Goal: Task Accomplishment & Management: Manage account settings

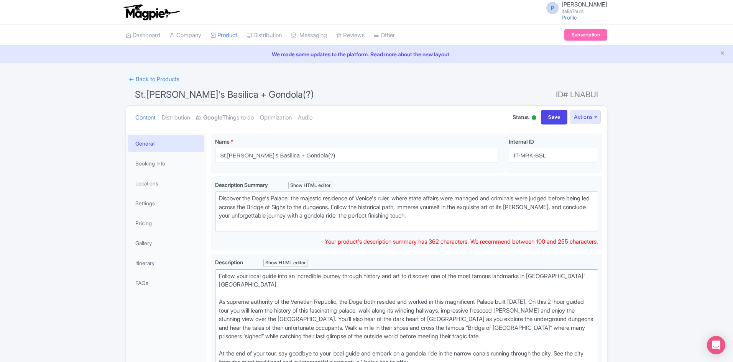
click at [345, 194] on div "Discover the Doge's Palace, the majestic residence of Venice's ruler, where sta…" at bounding box center [406, 211] width 375 height 34
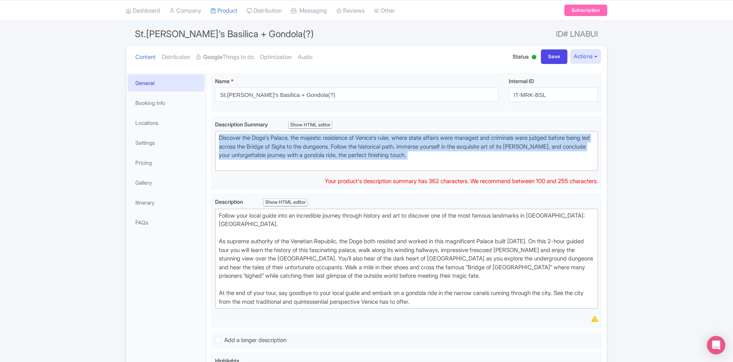
click at [345, 156] on div "Discover the Doge's Palace, the majestic residence of Venice's ruler, where sta…" at bounding box center [406, 151] width 375 height 34
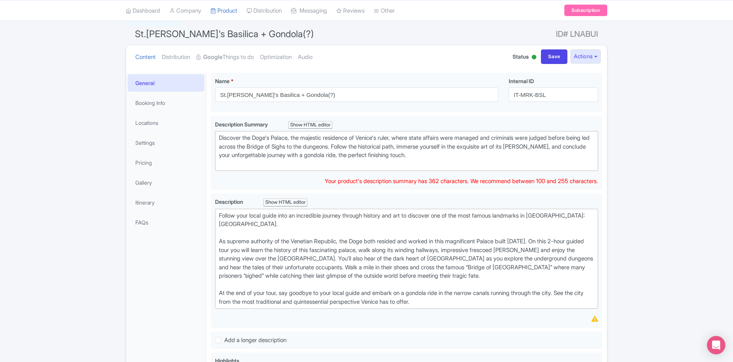
type trix-editor "<div>Ready to explore the heart of Venice? Join a passionate local guide and ge…"
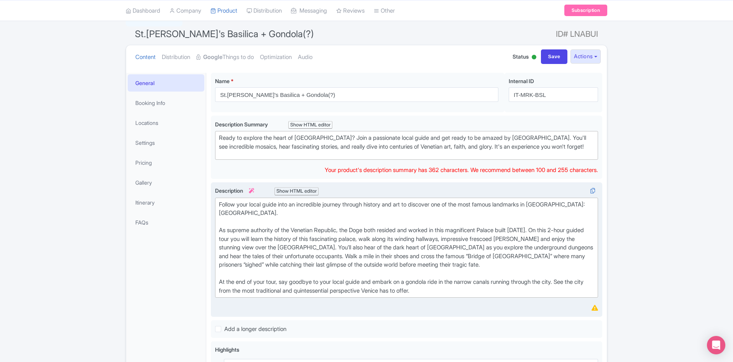
click at [355, 277] on div "Follow your local guide into an incredible journey through history and art to d…" at bounding box center [406, 247] width 375 height 95
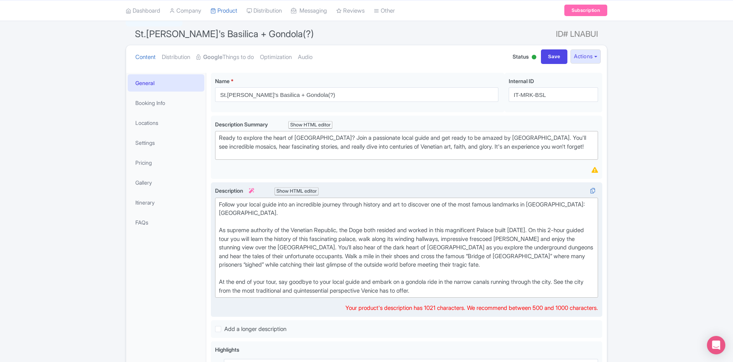
paste trix-editor "<br>Approach the soul of Venice through its very heart: St. Mark’s Basilica. Th…"
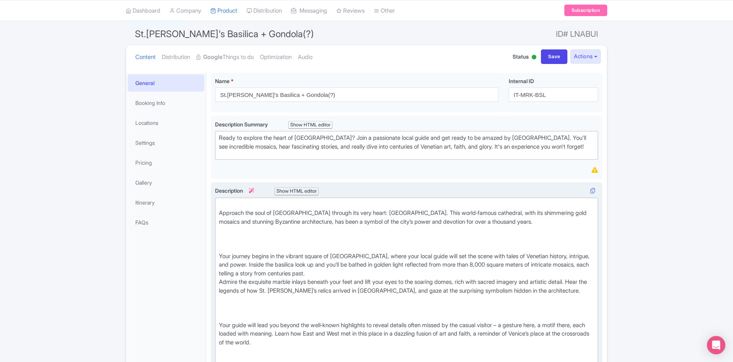
click at [222, 215] on div "Approach the soul of [GEOGRAPHIC_DATA] through its very heart: [GEOGRAPHIC_DATA…" at bounding box center [406, 217] width 375 height 34
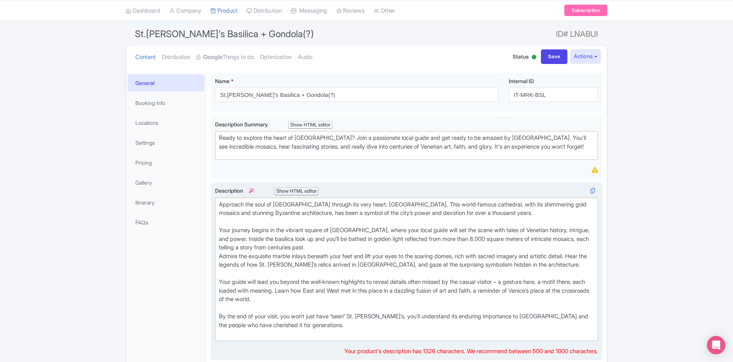
type trix-editor "<div>Approach the soul of Venice through its very heart: St. Mark’s Basilica. T…"
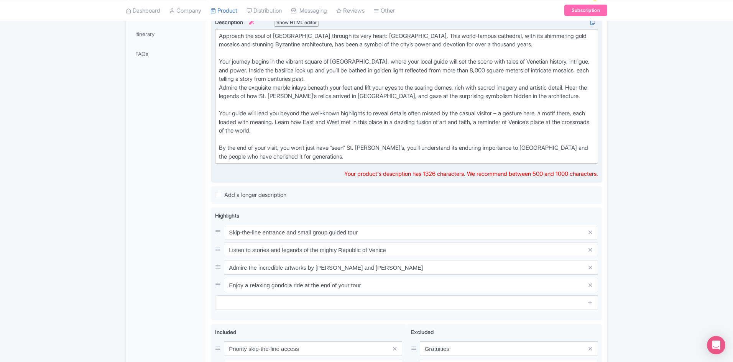
scroll to position [231, 0]
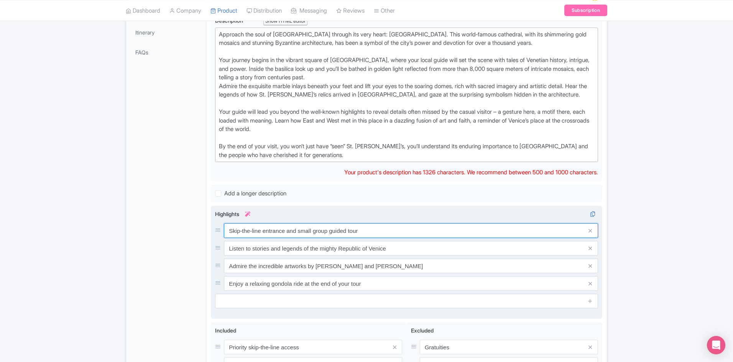
click at [268, 236] on input "Skip-the-line entrance and small group guided tour" at bounding box center [411, 230] width 374 height 15
paste input "Guided tour with a knowledgeable, licensed local guide"
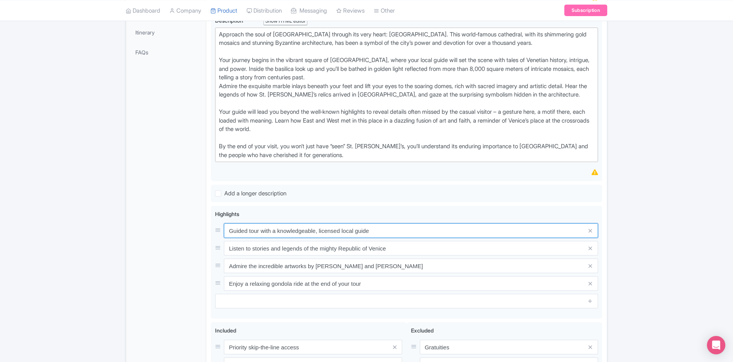
type input "Guided tour with a knowledgeable, licensed local guide"
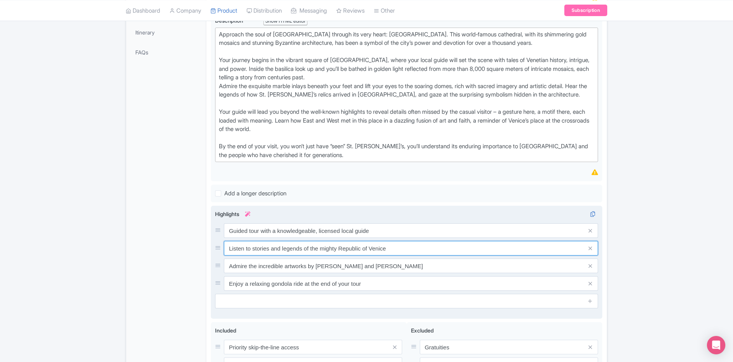
click at [325, 238] on input "Listen to stories and legends of the mighty Republic of Venice" at bounding box center [411, 230] width 374 height 15
paste input "Skip‑the‑line access to St. Mark’s Basilica"
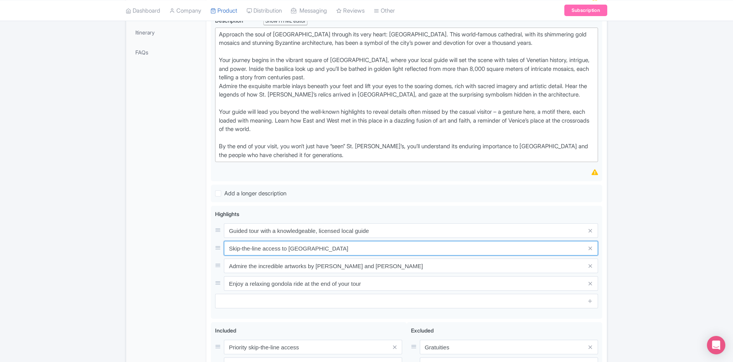
type input "Skip‑the‑line access to St. Mark’s Basilica"
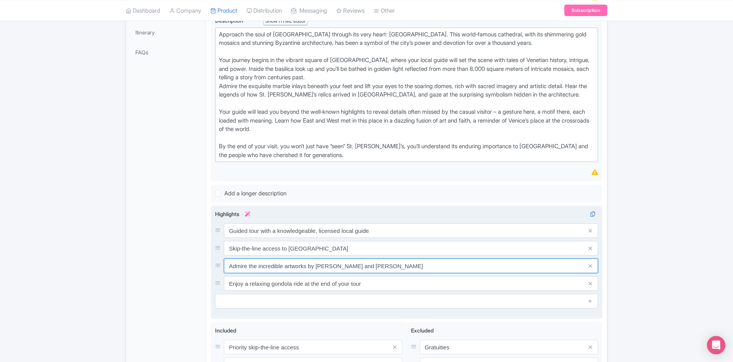
click at [319, 238] on input "Admire the incredible artworks by Tintoretto and Veronese" at bounding box center [411, 230] width 374 height 15
paste input "Marvel at glittering gold mosaics"
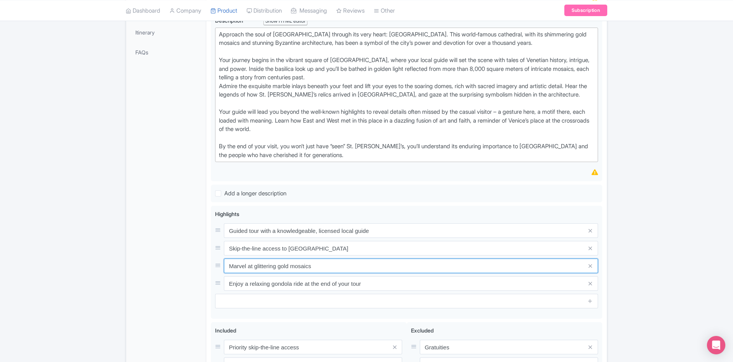
type input "Marvel at glittering gold mosaics"
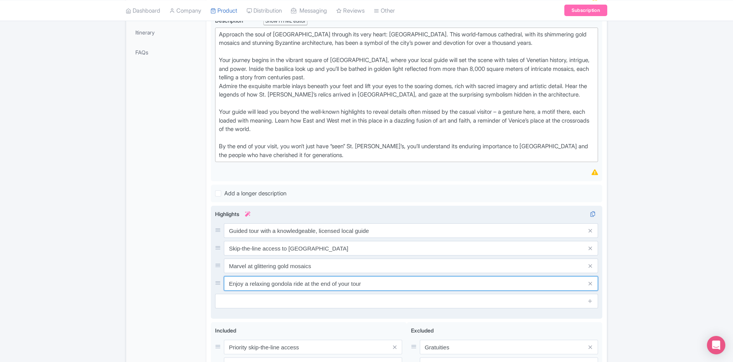
click at [307, 238] on input "Enjoy a relaxing gondola ride at the end of your tour" at bounding box center [411, 230] width 374 height 15
paste input "Hear legends of St. Mark and the basilica’s origins"
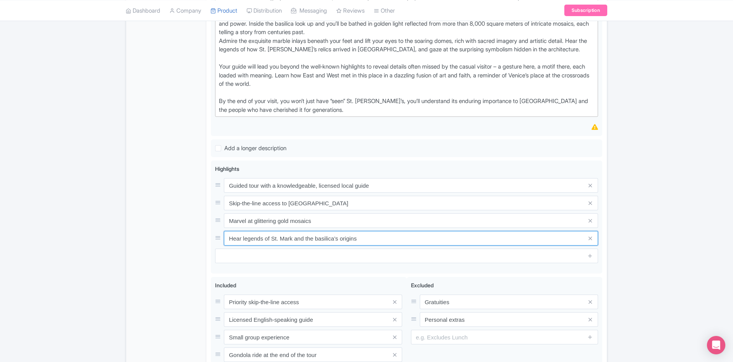
scroll to position [346, 0]
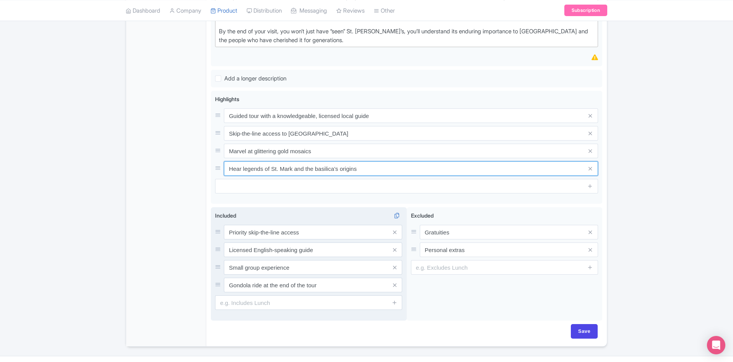
type input "Hear legends of St. Mark and the basilica’s origins"
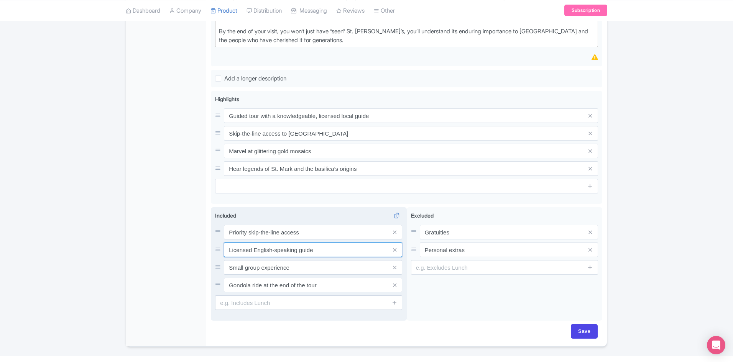
drag, startPoint x: 252, startPoint y: 253, endPoint x: 217, endPoint y: 245, distance: 36.3
click at [217, 245] on div "Priority skip-the-line access Licensed English-speaking guide Small group exper…" at bounding box center [308, 258] width 187 height 67
type input "Expert English-speaking guide"
click at [393, 288] on icon at bounding box center [394, 285] width 3 height 6
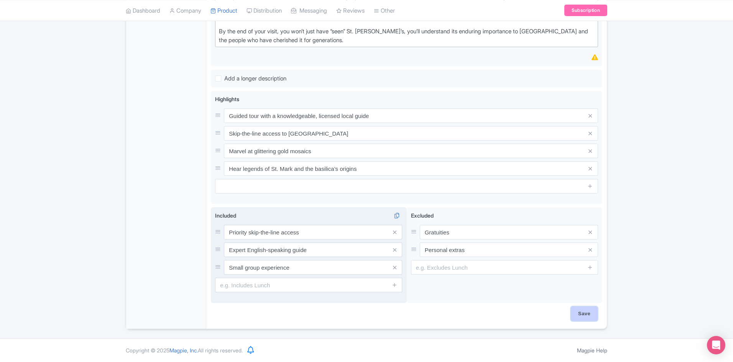
click at [583, 321] on input "Save" at bounding box center [584, 314] width 27 height 15
type input "Saving..."
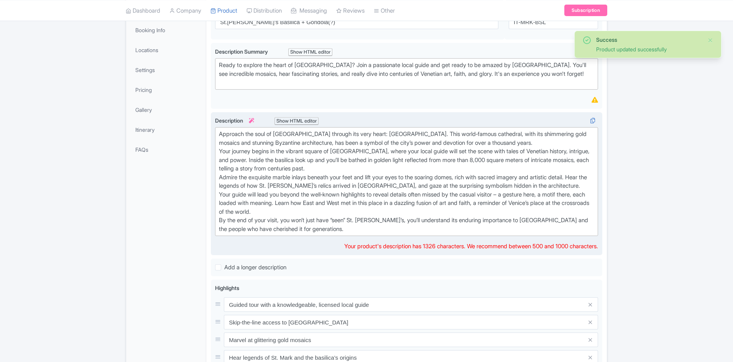
scroll to position [133, 0]
click at [536, 154] on div "Approach the soul of Venice through its very heart: St. Mark’s Basilica. This w…" at bounding box center [406, 181] width 375 height 103
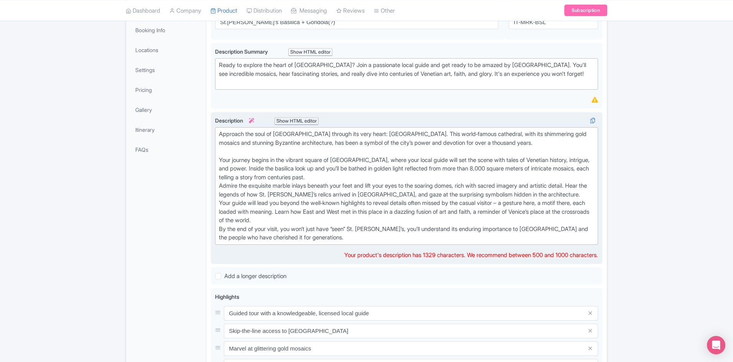
click at [391, 187] on div "Approach the soul of Venice through its very heart: St. Mark’s Basilica. This w…" at bounding box center [406, 186] width 375 height 112
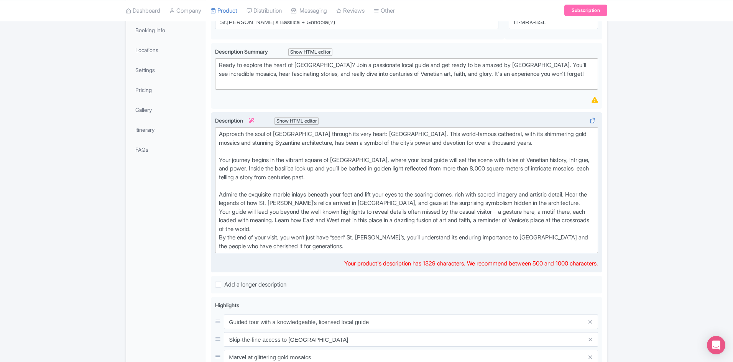
click at [336, 240] on div "Approach the soul of Venice through its very heart: St. Mark’s Basilica. This w…" at bounding box center [406, 190] width 375 height 121
type trix-editor "<div>Approach the soul of Venice through its very heart: St. Mark’s Basilica. T…"
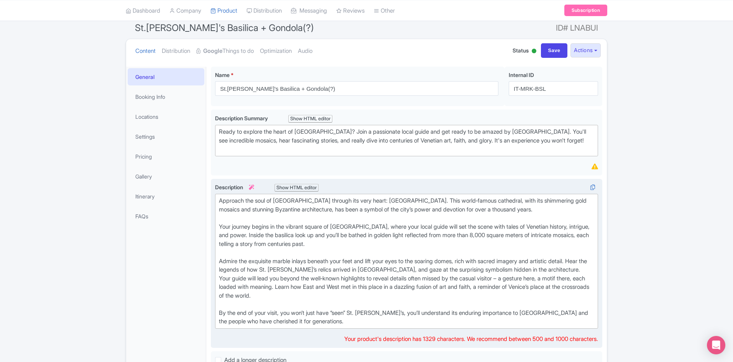
scroll to position [66, 0]
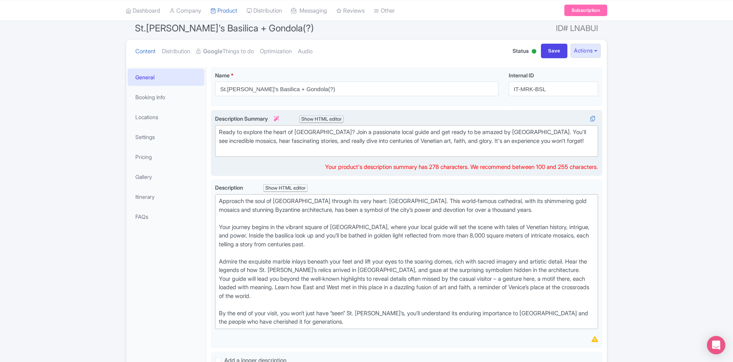
click at [389, 153] on div "Ready to explore the heart of [GEOGRAPHIC_DATA]? Join a passionate local guide …" at bounding box center [406, 141] width 375 height 26
type trix-editor "<div>Ready to explore the heart of Venice? Join a passionate local guide and ge…"
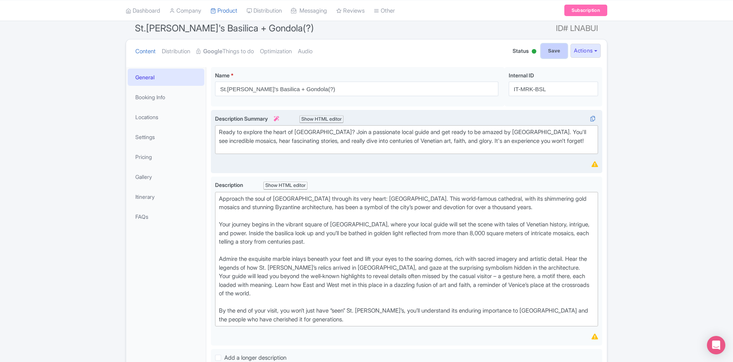
click at [548, 54] on input "Save" at bounding box center [554, 51] width 27 height 15
type input "Saving..."
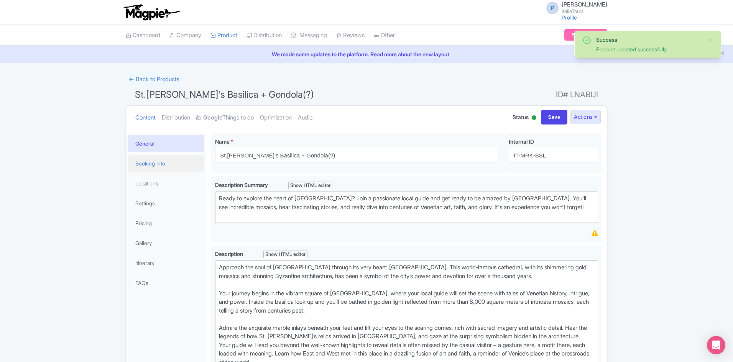
click at [167, 171] on link "Booking Info" at bounding box center [166, 163] width 77 height 17
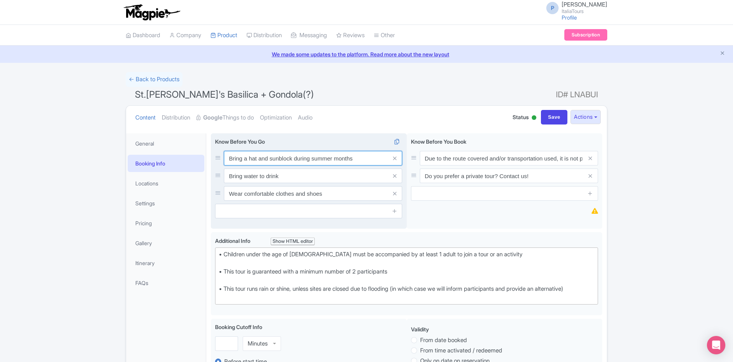
drag, startPoint x: 357, startPoint y: 158, endPoint x: 221, endPoint y: 166, distance: 136.3
click at [221, 166] on div "Bring a hat and sunblock during summer months Bring water to drink Wear comfort…" at bounding box center [308, 176] width 187 height 50
click at [392, 158] on span at bounding box center [394, 158] width 15 height 15
click at [394, 159] on icon at bounding box center [394, 159] width 3 height 6
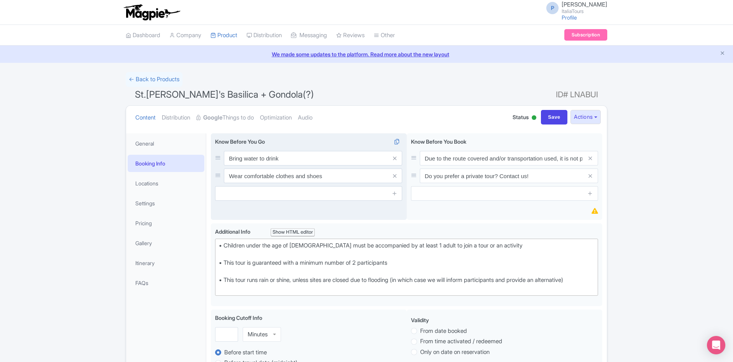
click at [394, 159] on icon at bounding box center [394, 159] width 3 height 6
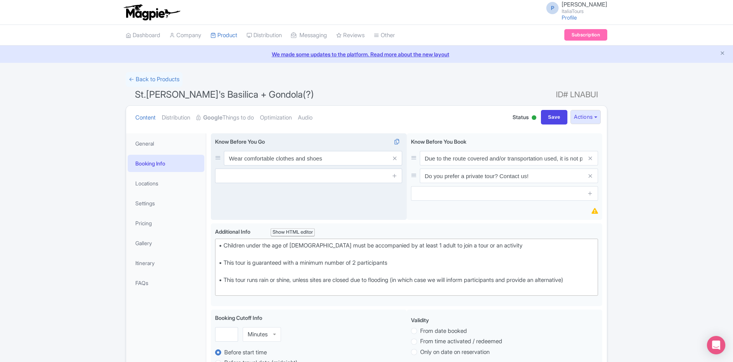
click at [394, 159] on icon at bounding box center [394, 159] width 3 height 6
click at [394, 159] on link at bounding box center [395, 155] width 6 height 9
click at [301, 162] on input "text" at bounding box center [313, 158] width 178 height 15
type input "Dress code: shoulders and knees must be covered"
click at [341, 197] on div "Bring a hat and sunblock during summer months Bring water to drink Wear comfort…" at bounding box center [309, 176] width 196 height 87
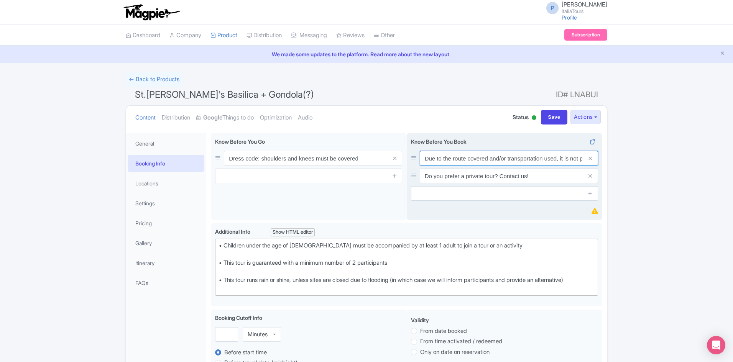
click at [526, 163] on input "Due to the route covered and/or transportation used, it is not possible to part…" at bounding box center [509, 158] width 178 height 15
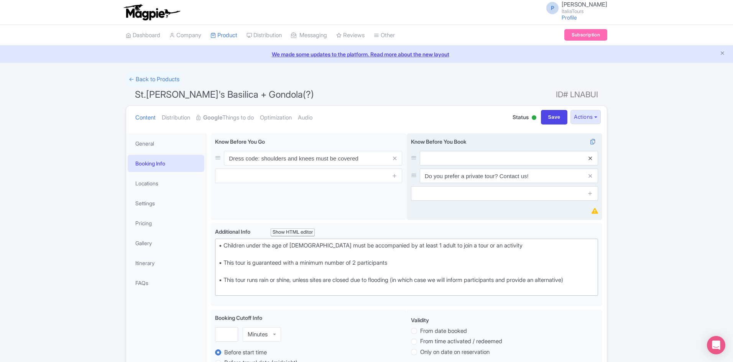
click at [591, 156] on icon at bounding box center [589, 159] width 3 height 6
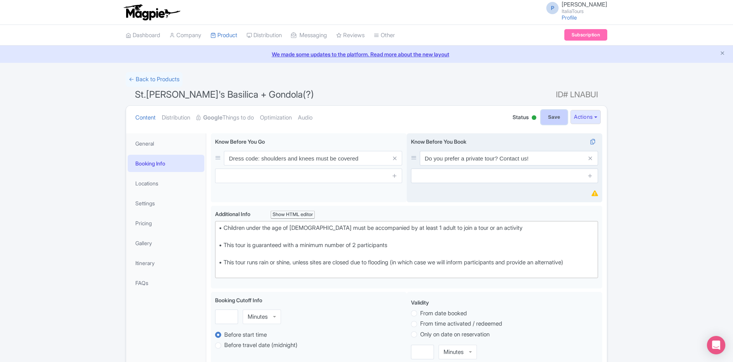
click at [549, 113] on input "Save" at bounding box center [554, 117] width 27 height 15
type input "Saving..."
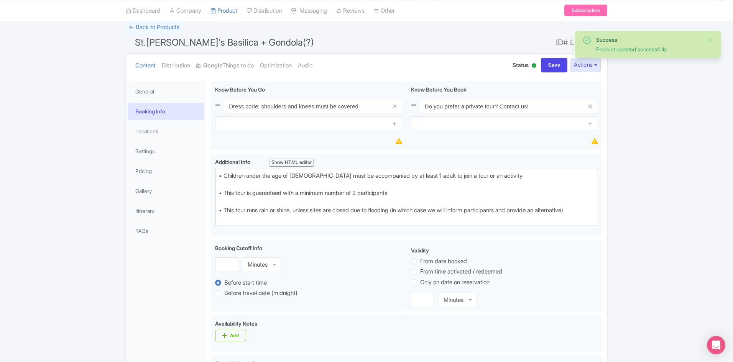
scroll to position [44, 0]
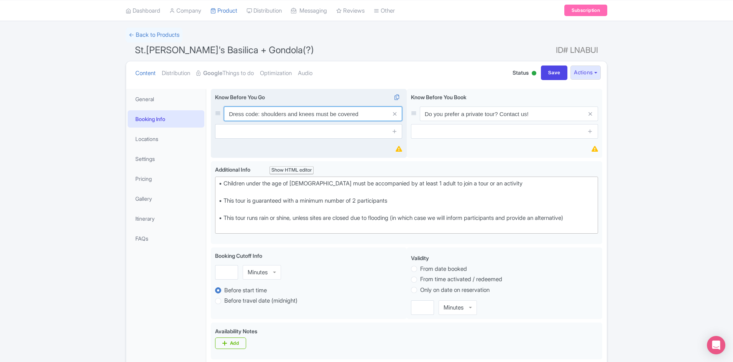
click at [295, 109] on input "Dress code: shoulders and knees must be covered" at bounding box center [313, 114] width 178 height 15
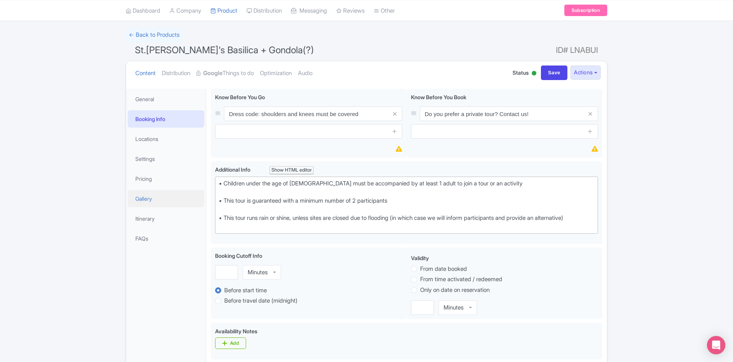
click at [144, 197] on link "Gallery" at bounding box center [166, 198] width 77 height 17
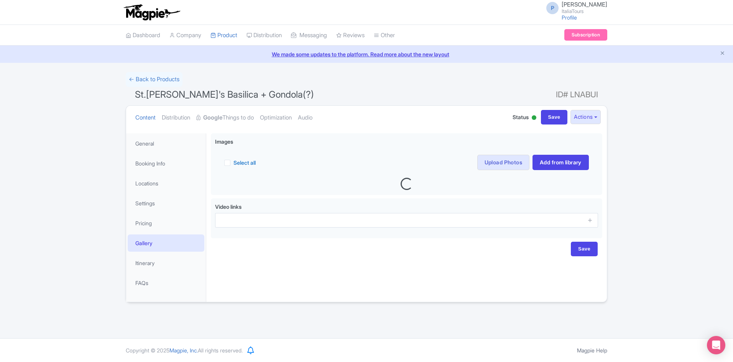
scroll to position [0, 0]
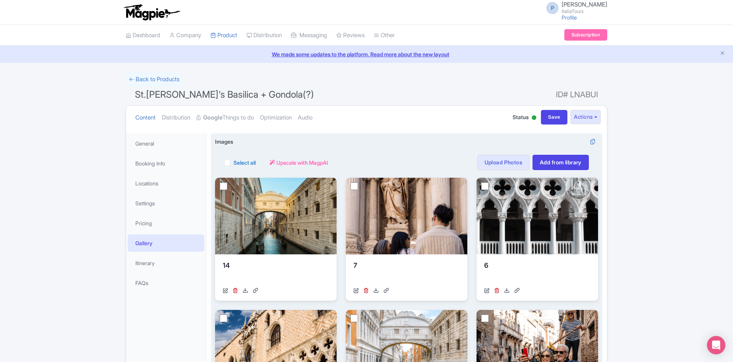
click at [253, 161] on label "Select all" at bounding box center [244, 163] width 22 height 8
click at [238, 161] on input "Select all" at bounding box center [235, 160] width 5 height 5
checkbox input "true"
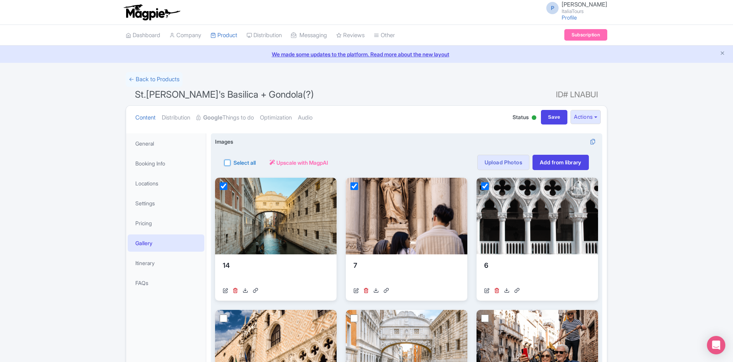
checkbox input "true"
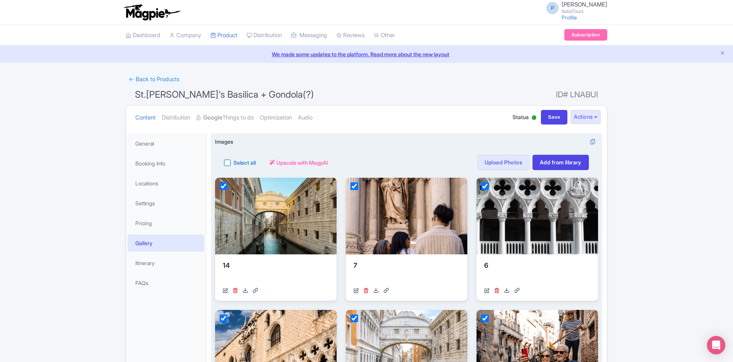
checkbox input "true"
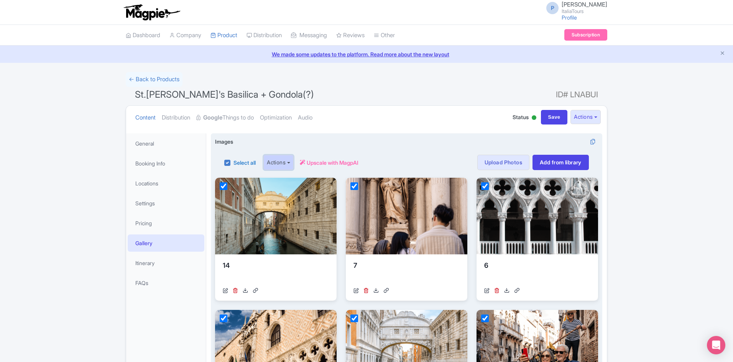
click at [282, 166] on button "Actions" at bounding box center [278, 162] width 30 height 15
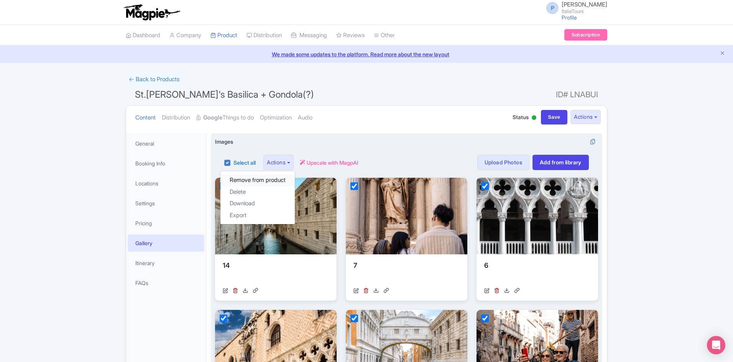
click at [270, 181] on link "Remove from product" at bounding box center [257, 180] width 74 height 12
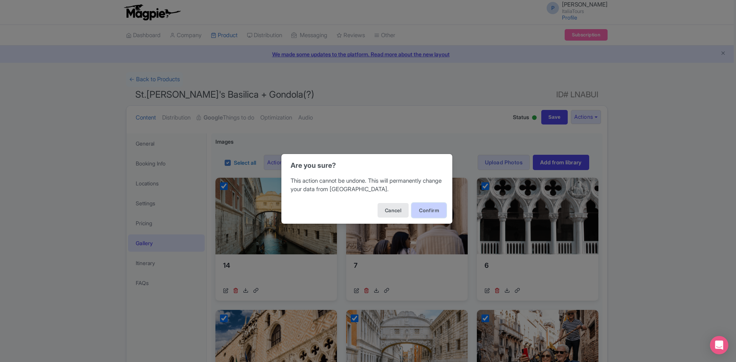
click at [443, 210] on button "Confirm" at bounding box center [429, 210] width 34 height 15
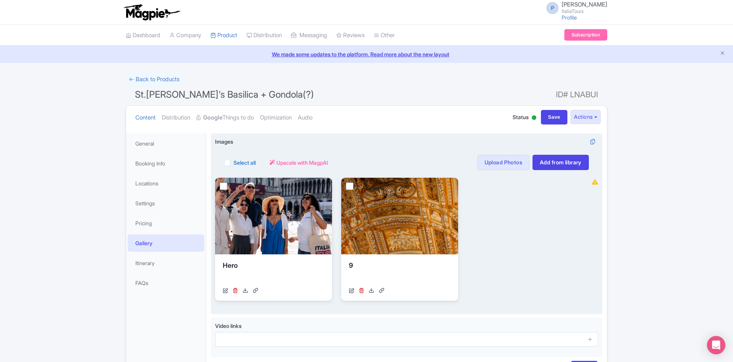
click at [231, 164] on div "Select all" at bounding box center [239, 162] width 31 height 15
click at [233, 164] on label "Select all" at bounding box center [244, 163] width 22 height 8
click at [233, 163] on input "Select all" at bounding box center [235, 160] width 5 height 5
checkbox input "true"
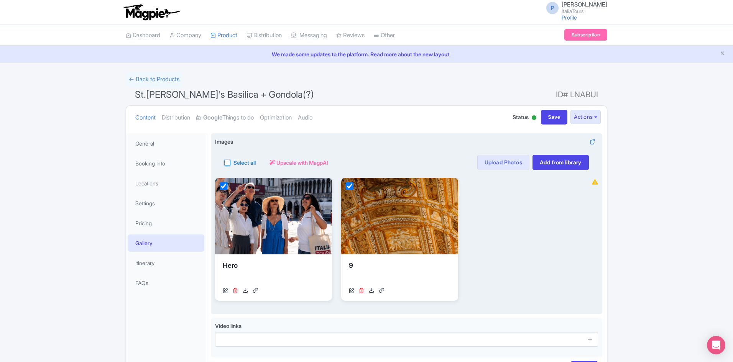
checkbox input "true"
click at [281, 167] on button "Actions" at bounding box center [278, 162] width 30 height 15
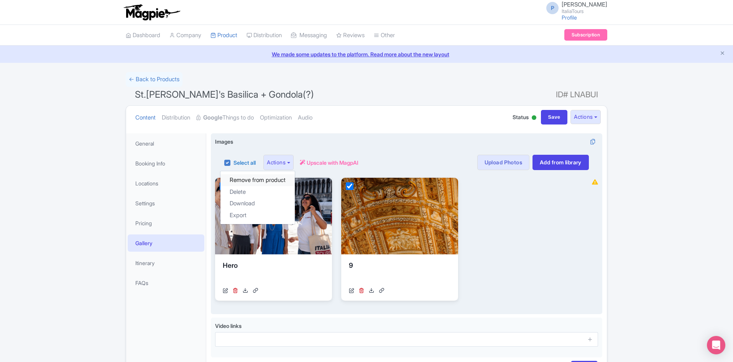
click at [278, 175] on link "Remove from product" at bounding box center [257, 180] width 74 height 12
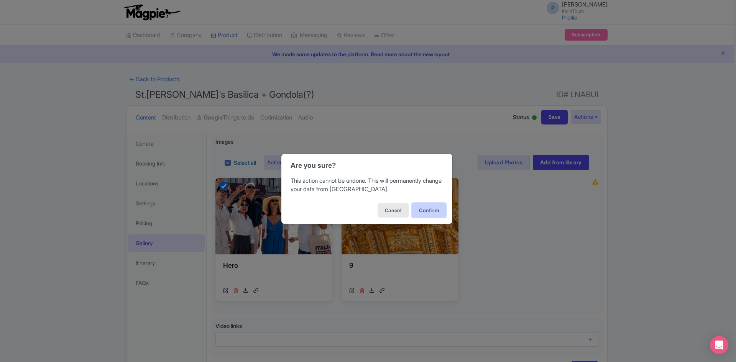
click at [420, 207] on button "Confirm" at bounding box center [429, 210] width 34 height 15
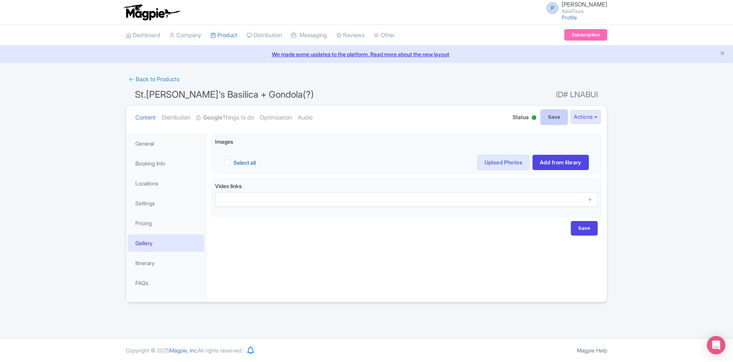
click at [553, 121] on input "Save" at bounding box center [554, 117] width 27 height 15
type input "Saving..."
click at [176, 138] on link "General" at bounding box center [166, 143] width 77 height 17
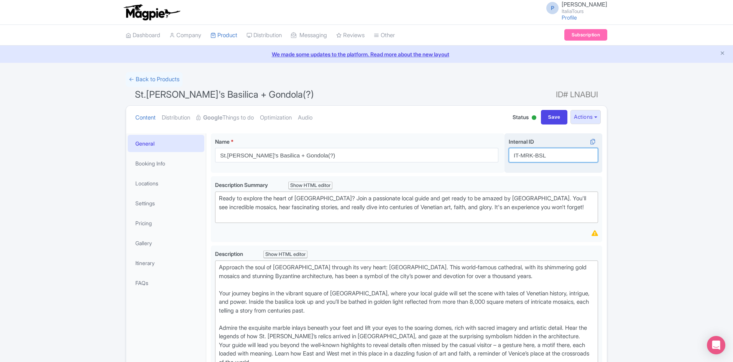
click at [535, 150] on input "IT-MRK-BSL" at bounding box center [553, 155] width 89 height 15
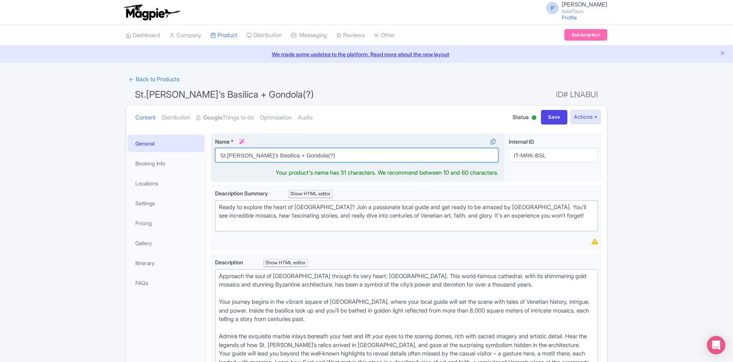
click at [252, 153] on input "St.[PERSON_NAME]'s Basilica + Gondola(?)" at bounding box center [356, 155] width 283 height 15
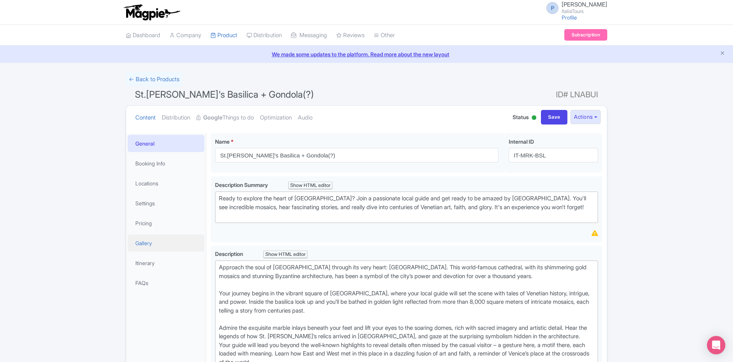
click at [182, 239] on link "Gallery" at bounding box center [166, 243] width 77 height 17
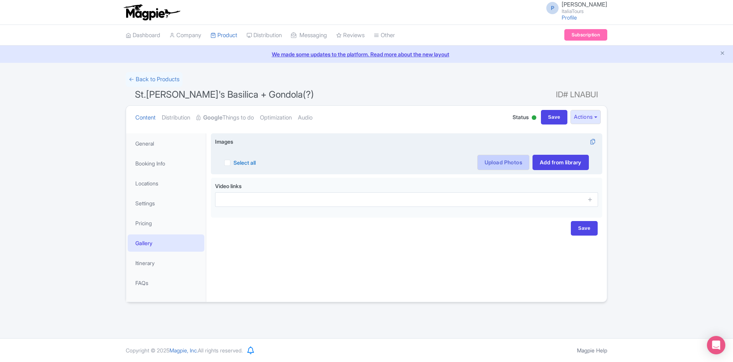
click at [512, 163] on link "Upload Photos" at bounding box center [503, 162] width 52 height 15
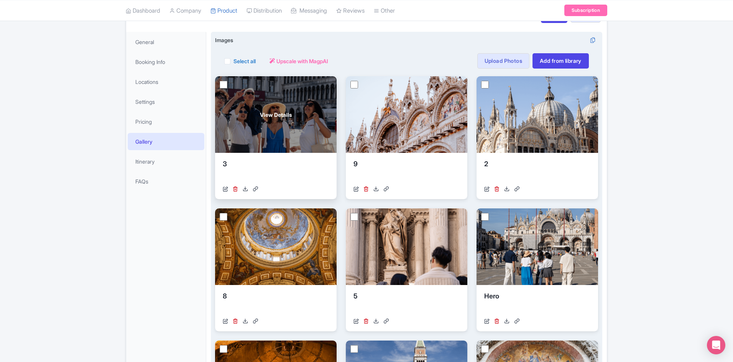
scroll to position [115, 0]
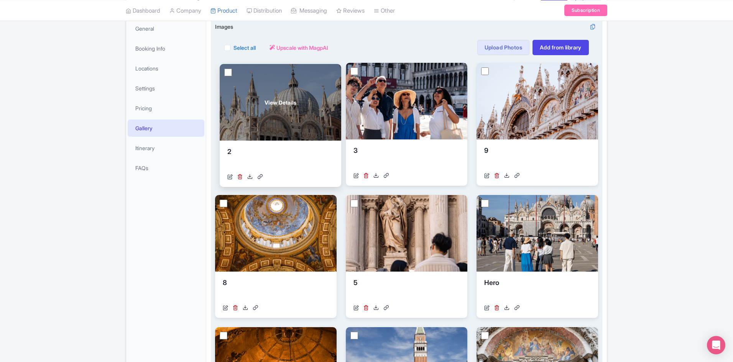
drag, startPoint x: 520, startPoint y: 93, endPoint x: 264, endPoint y: 94, distance: 256.8
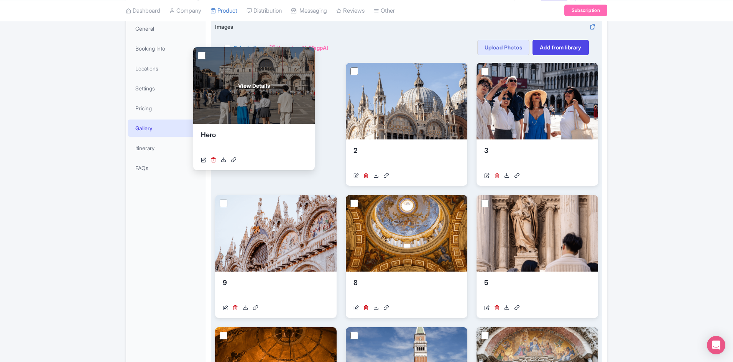
drag, startPoint x: 499, startPoint y: 269, endPoint x: 228, endPoint y: 121, distance: 309.2
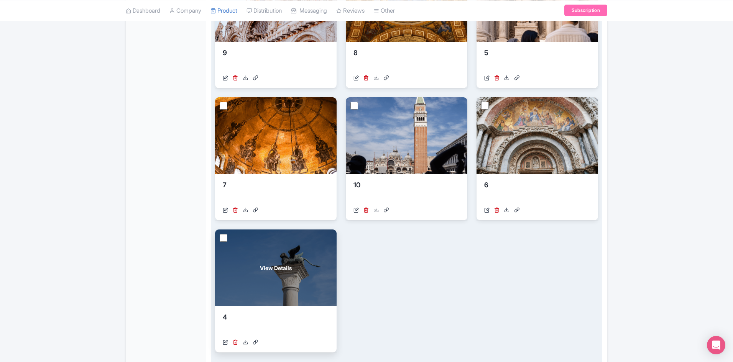
scroll to position [328, 0]
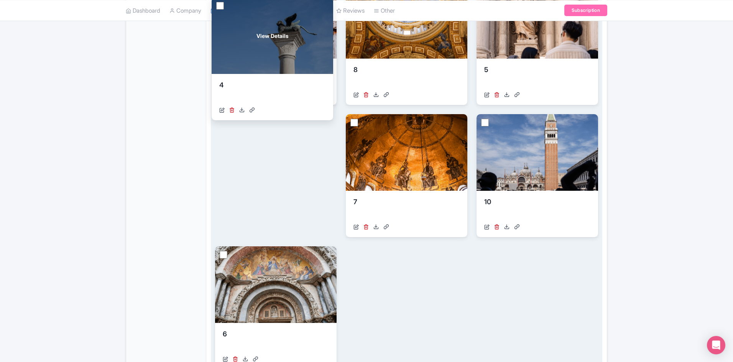
drag, startPoint x: 292, startPoint y: 284, endPoint x: 289, endPoint y: 61, distance: 223.1
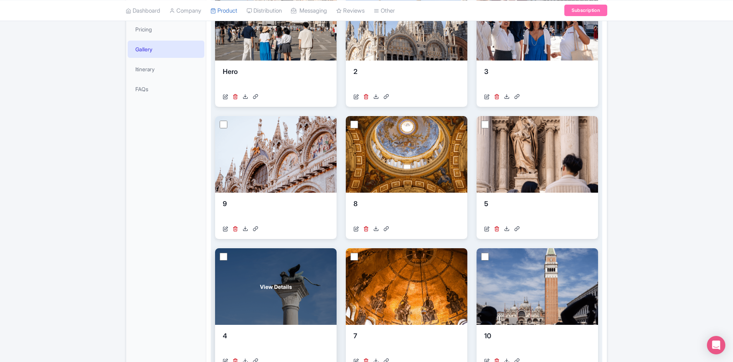
scroll to position [175, 0]
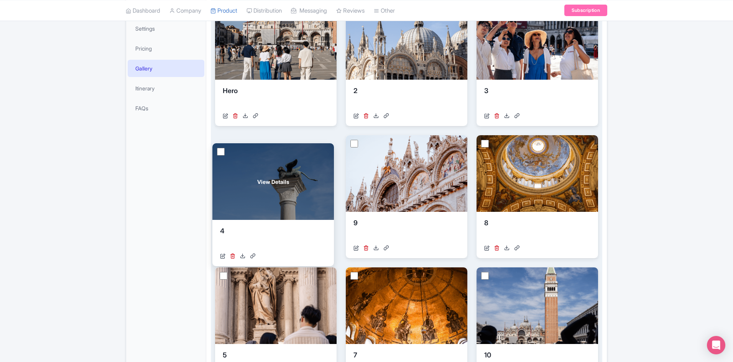
drag, startPoint x: 277, startPoint y: 299, endPoint x: 274, endPoint y: 175, distance: 124.2
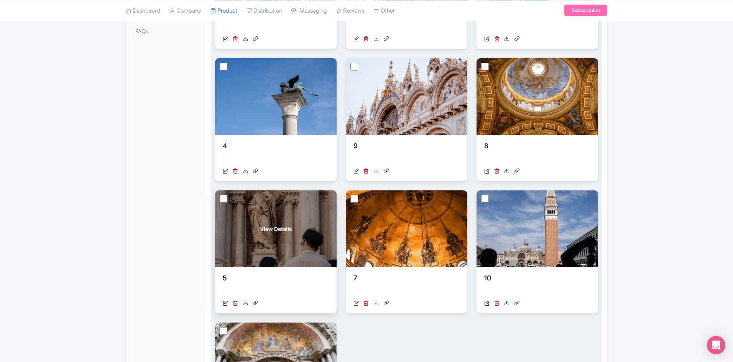
scroll to position [251, 0]
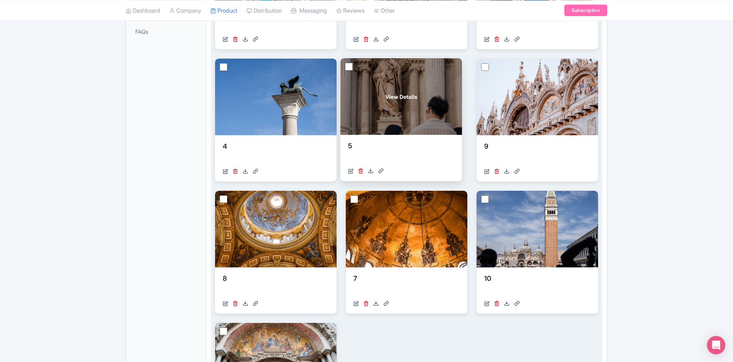
drag, startPoint x: 304, startPoint y: 210, endPoint x: 402, endPoint y: 118, distance: 134.5
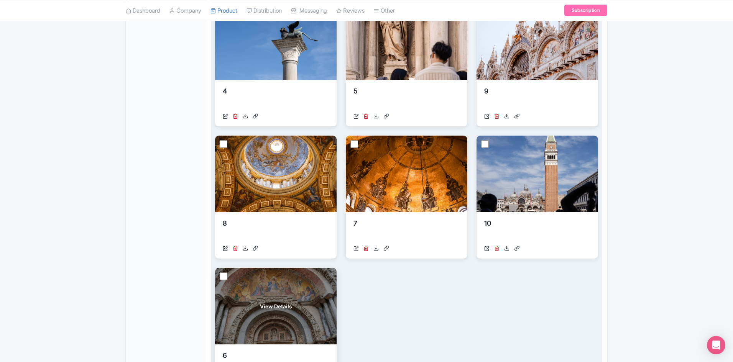
scroll to position [290, 0]
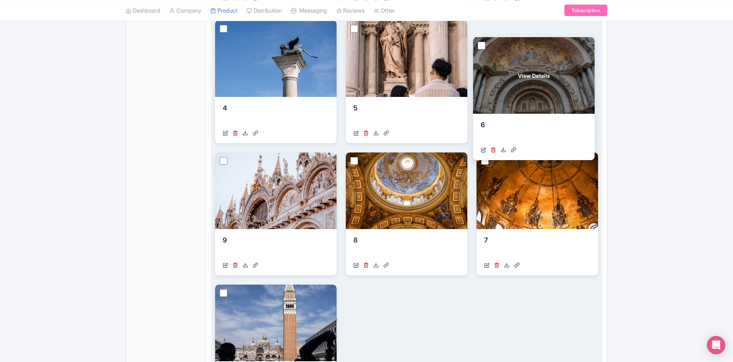
drag, startPoint x: 292, startPoint y: 314, endPoint x: 550, endPoint y: 67, distance: 357.5
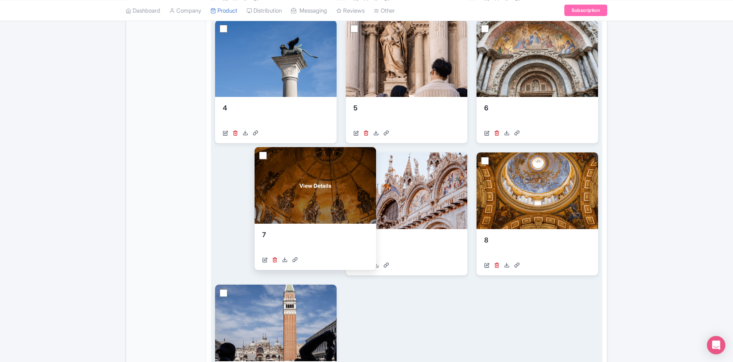
drag, startPoint x: 491, startPoint y: 218, endPoint x: 246, endPoint y: 212, distance: 244.6
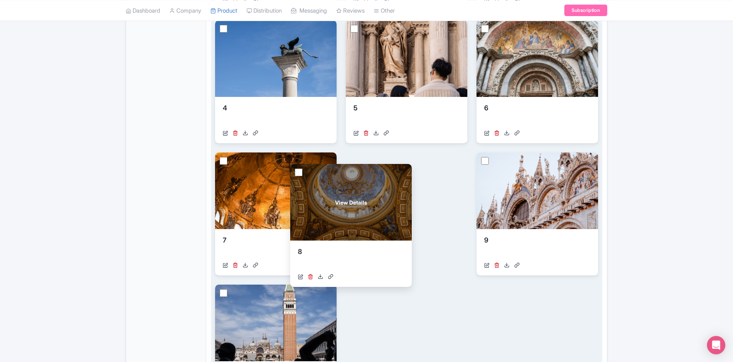
drag, startPoint x: 530, startPoint y: 223, endPoint x: 401, endPoint y: 233, distance: 129.5
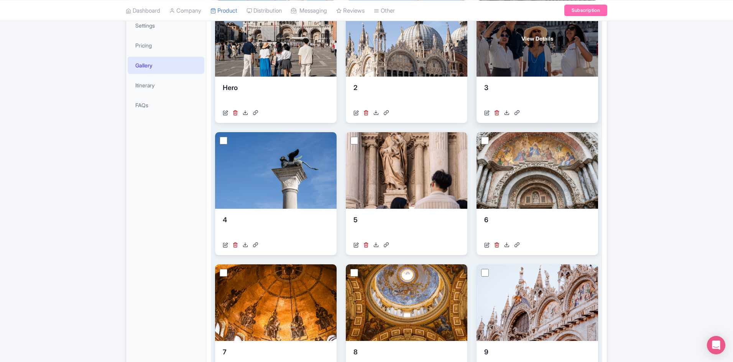
scroll to position [21, 0]
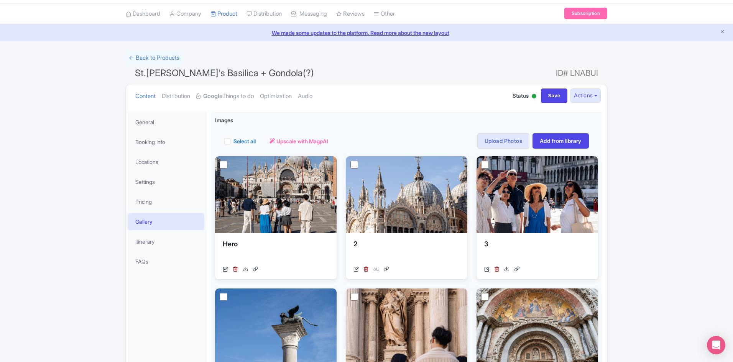
click at [538, 101] on div "Save" at bounding box center [554, 96] width 33 height 15
click at [541, 98] on input "Save" at bounding box center [554, 96] width 27 height 15
type input "Saving..."
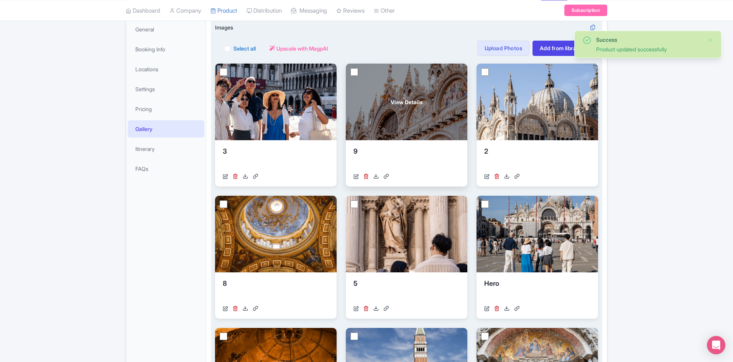
scroll to position [115, 0]
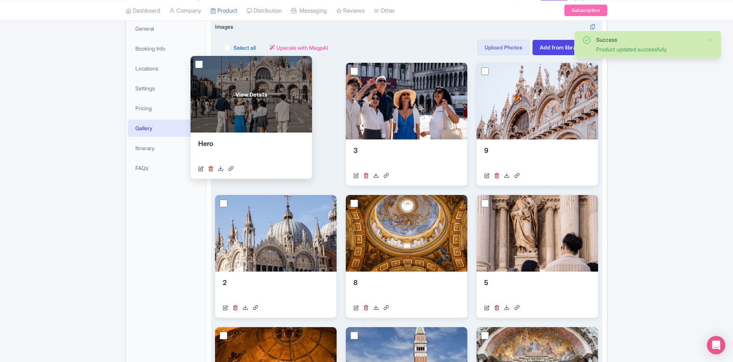
drag, startPoint x: 519, startPoint y: 250, endPoint x: 233, endPoint y: 111, distance: 318.1
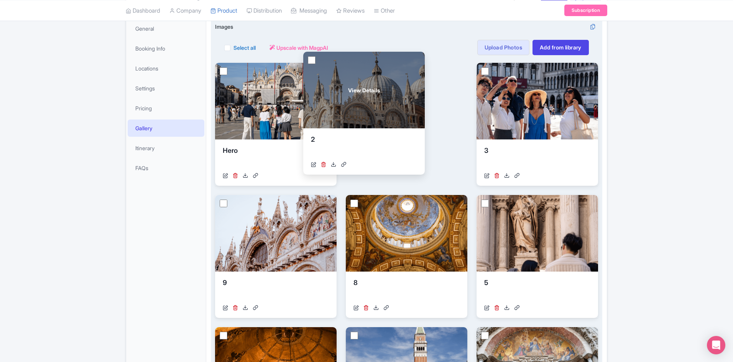
drag, startPoint x: 273, startPoint y: 251, endPoint x: 362, endPoint y: 108, distance: 168.1
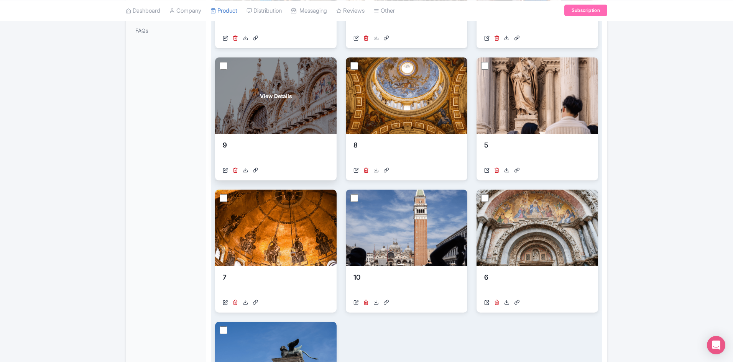
scroll to position [268, 0]
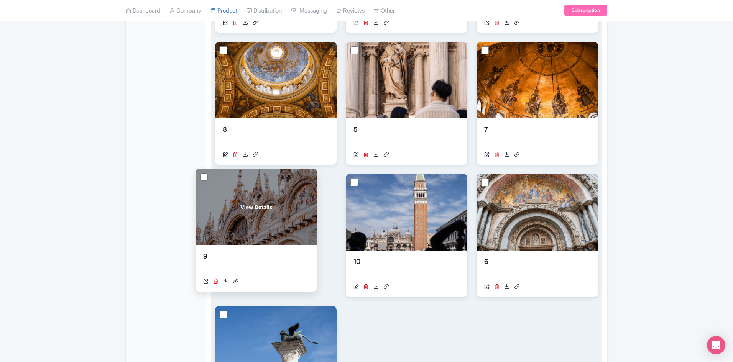
drag, startPoint x: 283, startPoint y: 104, endPoint x: 265, endPoint y: 232, distance: 129.2
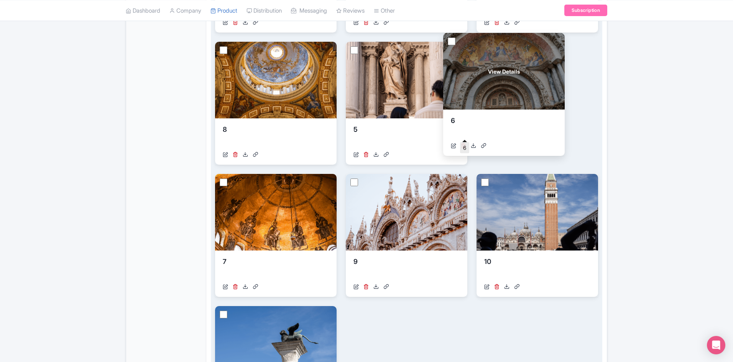
drag, startPoint x: 512, startPoint y: 276, endPoint x: 479, endPoint y: 135, distance: 144.7
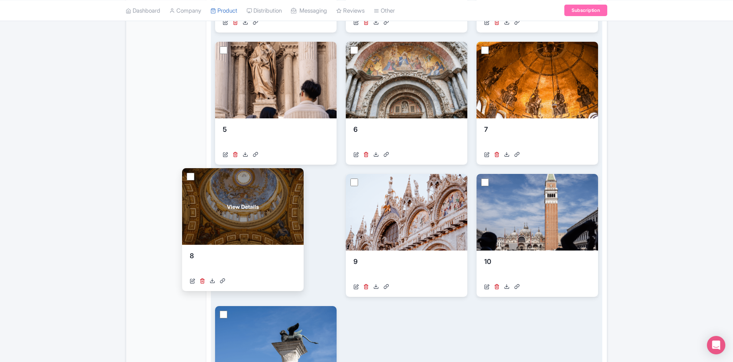
drag, startPoint x: 298, startPoint y: 99, endPoint x: 265, endPoint y: 225, distance: 130.7
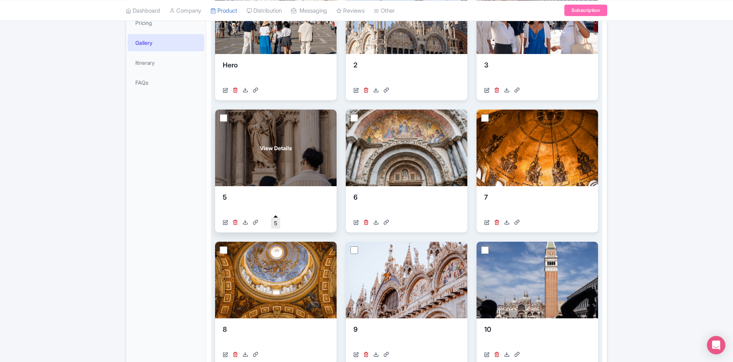
scroll to position [230, 0]
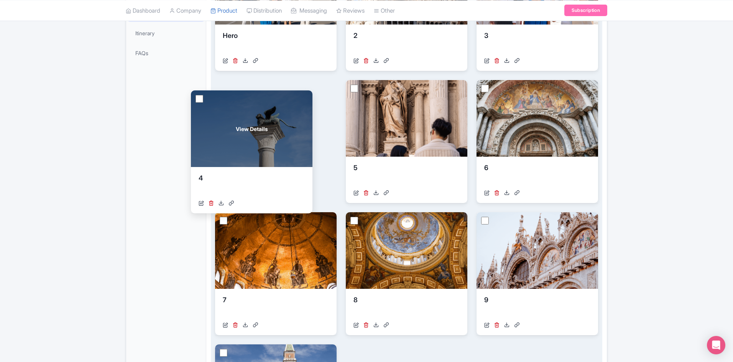
drag, startPoint x: 281, startPoint y: 349, endPoint x: 257, endPoint y: 95, distance: 255.2
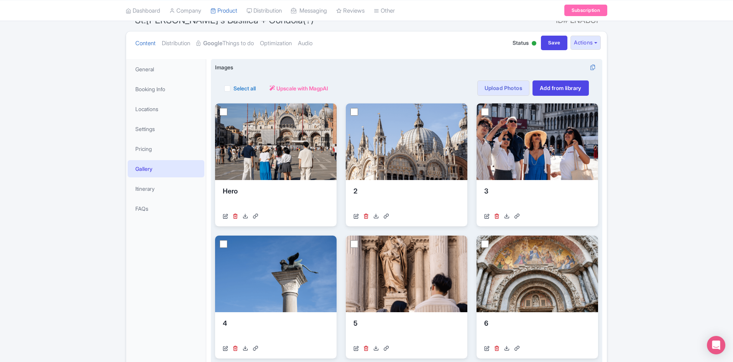
scroll to position [0, 0]
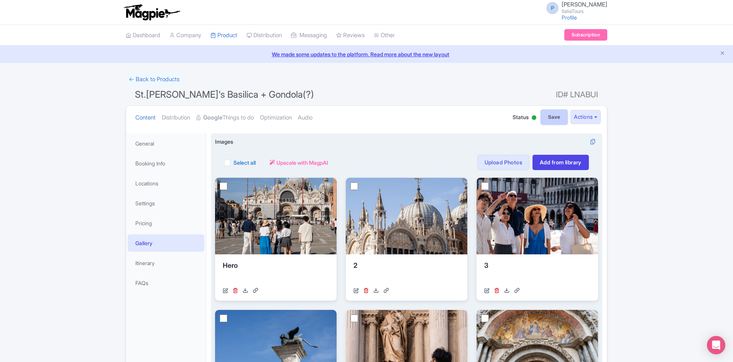
click at [553, 115] on input "Save" at bounding box center [554, 117] width 27 height 15
type input "Saving..."
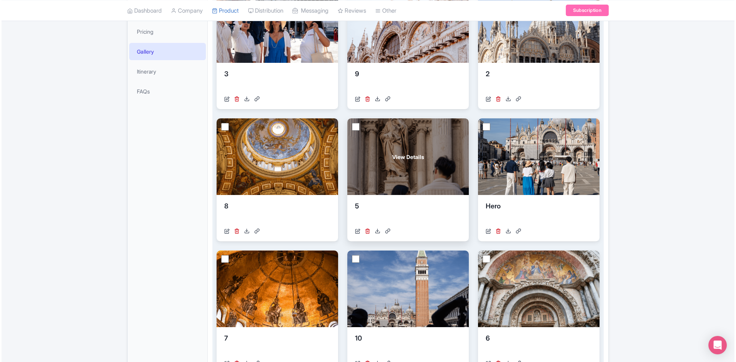
scroll to position [38, 0]
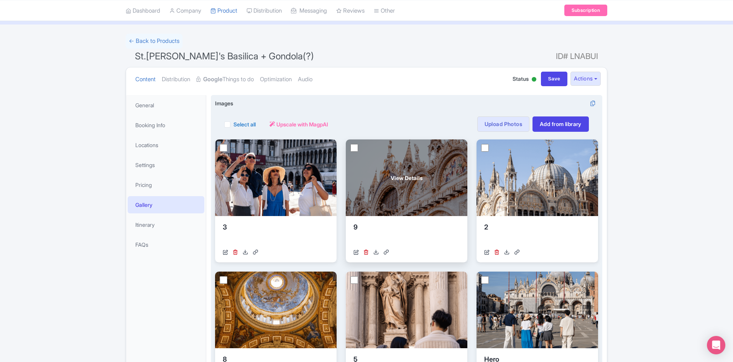
click at [416, 176] on span "View Details" at bounding box center [407, 178] width 32 height 8
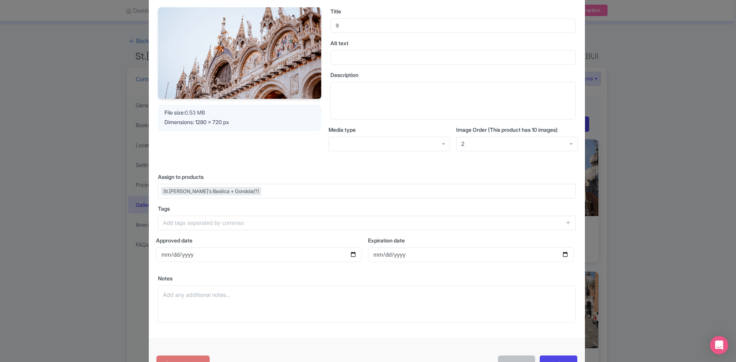
click at [470, 149] on div "2" at bounding box center [516, 144] width 121 height 15
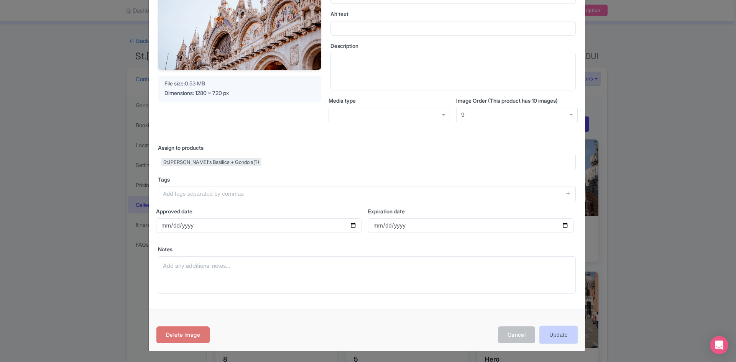
click at [551, 329] on input "Update" at bounding box center [559, 335] width 38 height 17
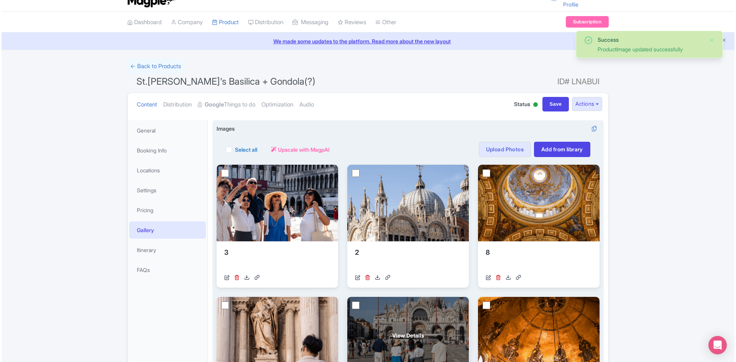
scroll to position [153, 0]
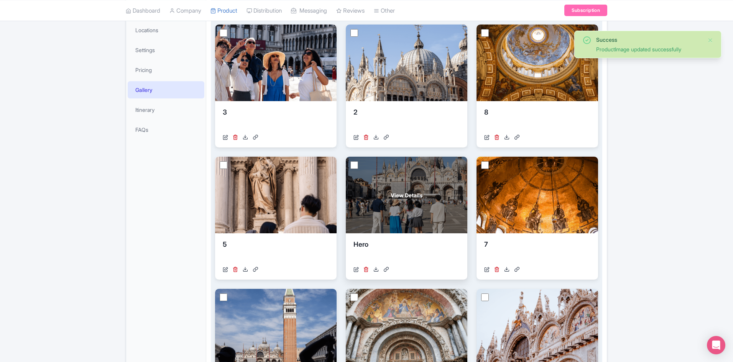
click at [376, 217] on div "View Details" at bounding box center [406, 195] width 121 height 77
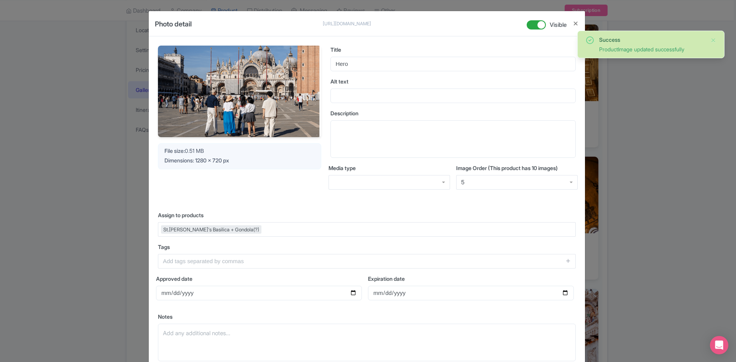
click at [472, 179] on div "5" at bounding box center [516, 182] width 121 height 15
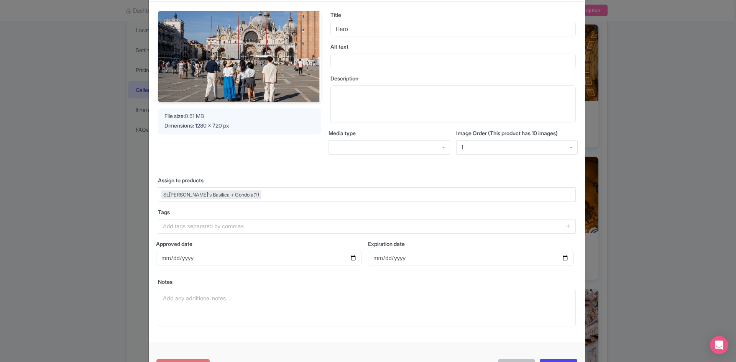
scroll to position [67, 0]
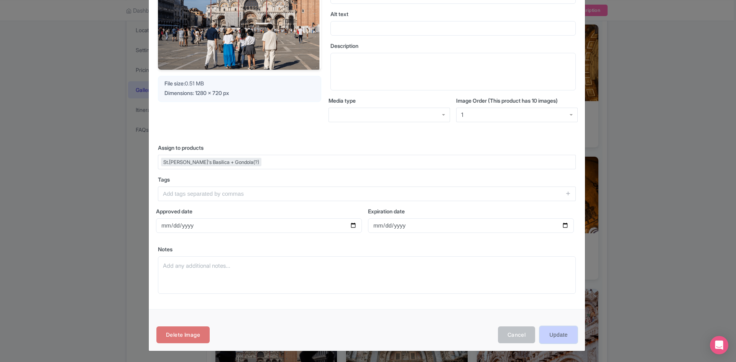
click at [560, 333] on input "Update" at bounding box center [559, 335] width 38 height 17
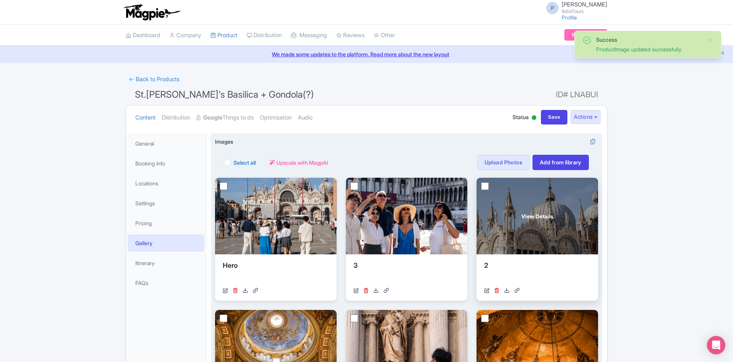
click at [525, 219] on span "View Details" at bounding box center [537, 216] width 32 height 8
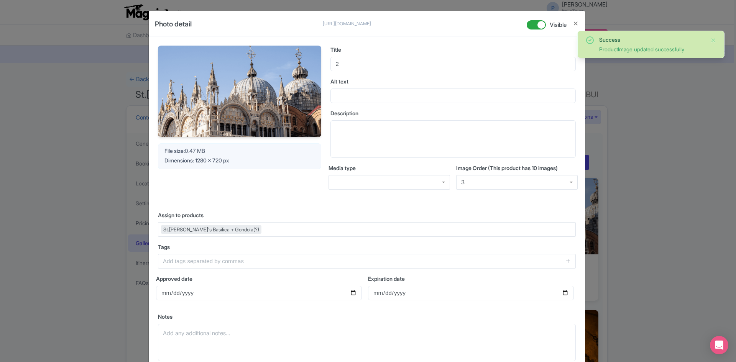
click at [497, 188] on div "3" at bounding box center [516, 182] width 121 height 15
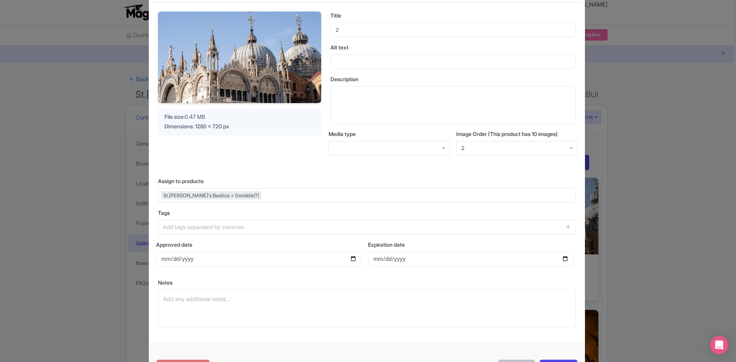
scroll to position [67, 0]
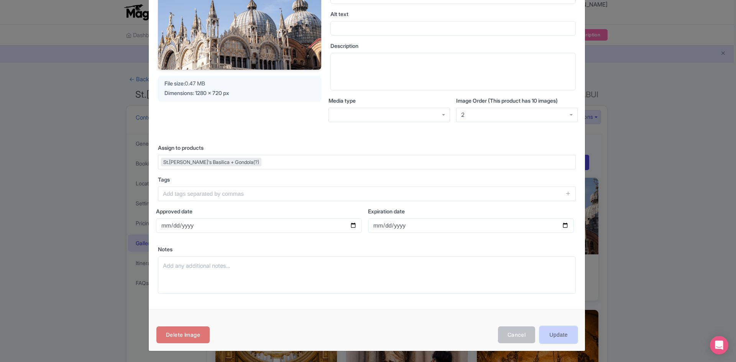
click at [561, 336] on input "Update" at bounding box center [559, 335] width 38 height 17
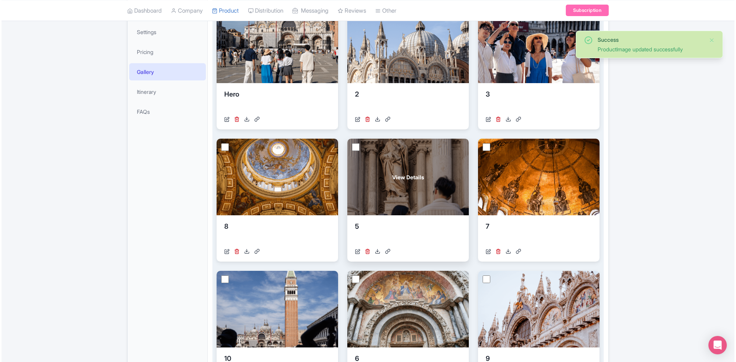
scroll to position [192, 0]
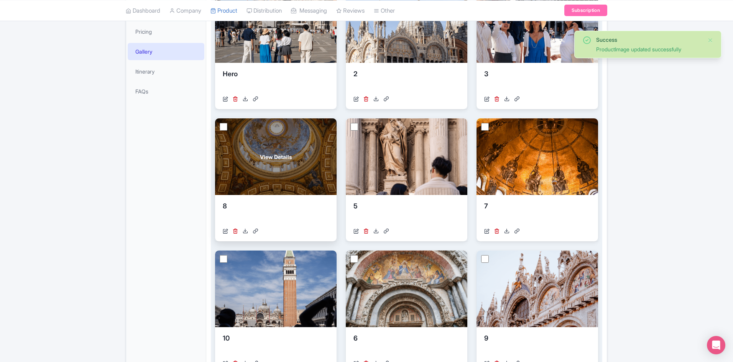
click at [294, 187] on div "View Details" at bounding box center [275, 156] width 121 height 77
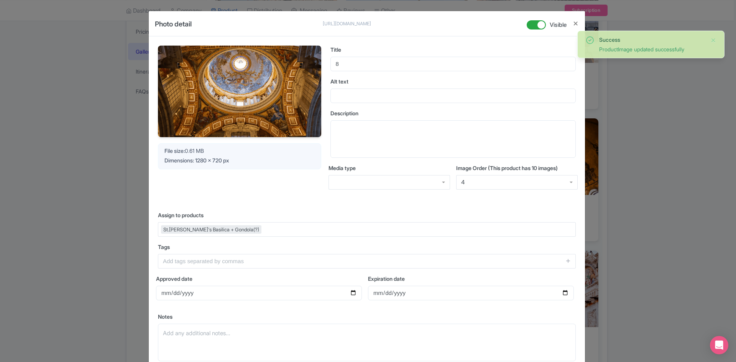
click at [486, 179] on div "4" at bounding box center [516, 182] width 121 height 15
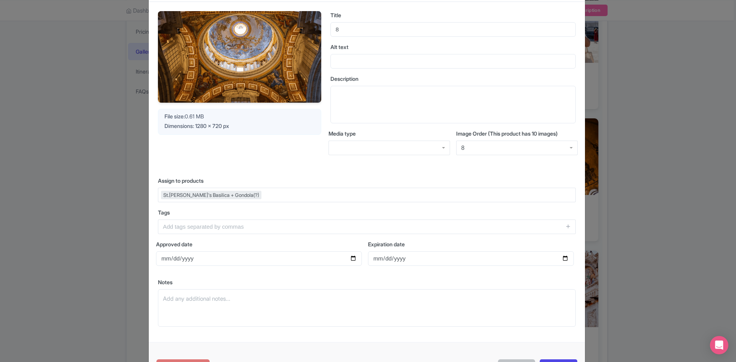
scroll to position [67, 0]
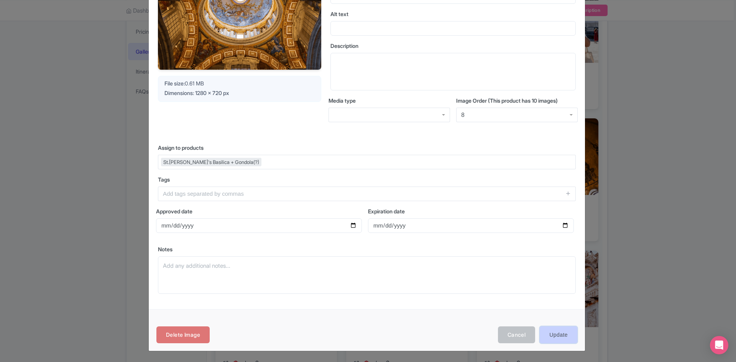
click at [571, 336] on input "Update" at bounding box center [559, 335] width 38 height 17
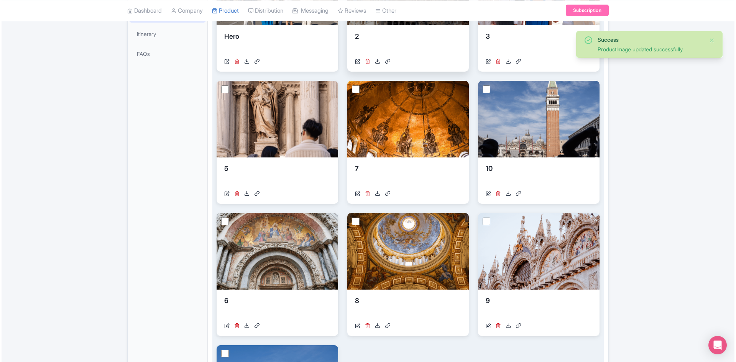
scroll to position [230, 0]
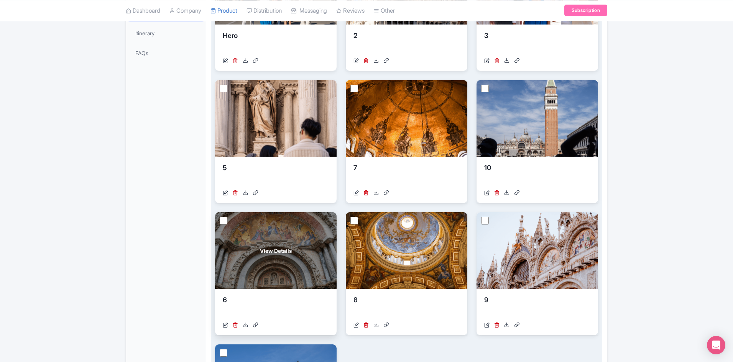
click at [303, 248] on div "View Details" at bounding box center [275, 250] width 121 height 77
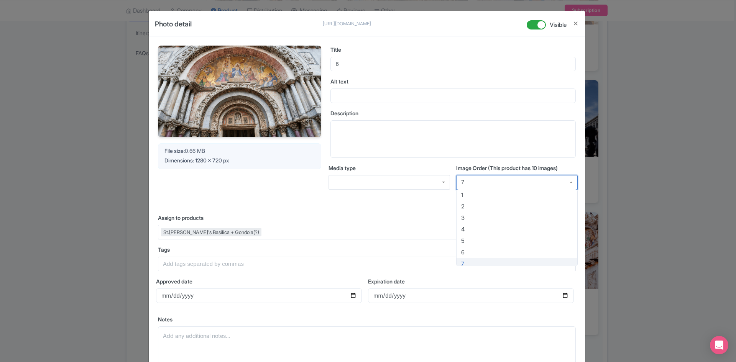
click at [465, 180] on div "7" at bounding box center [516, 182] width 121 height 15
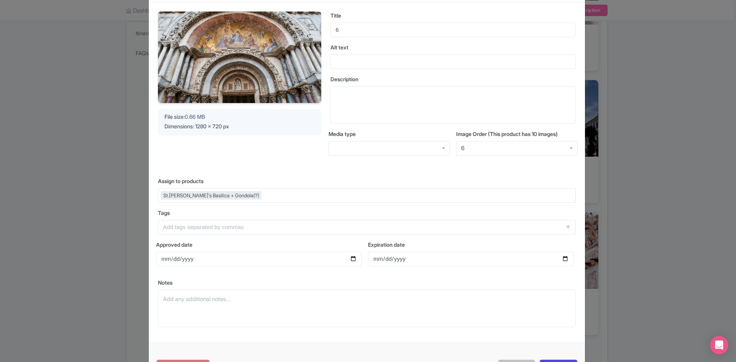
scroll to position [67, 0]
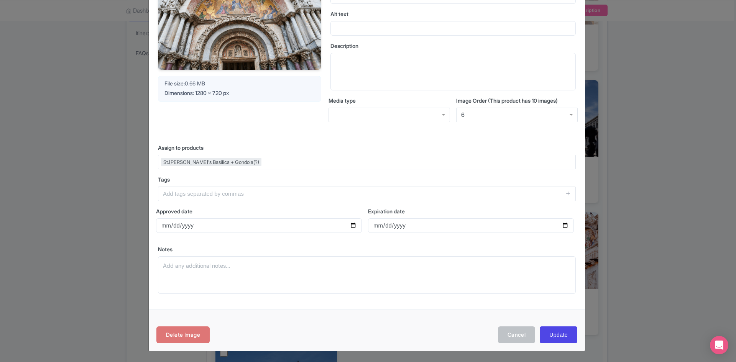
click at [547, 323] on div "Delete Image Cancel Update" at bounding box center [367, 330] width 436 height 42
click at [555, 330] on input "Update" at bounding box center [559, 335] width 38 height 17
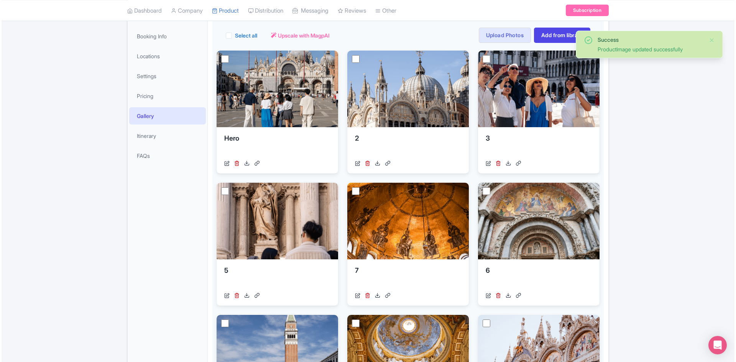
scroll to position [192, 0]
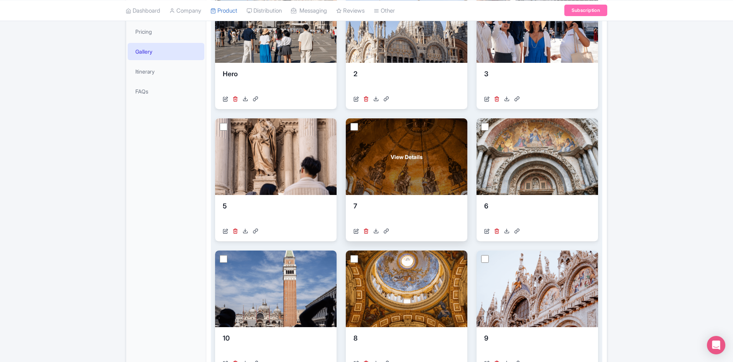
click at [425, 172] on div "View Details" at bounding box center [406, 156] width 121 height 77
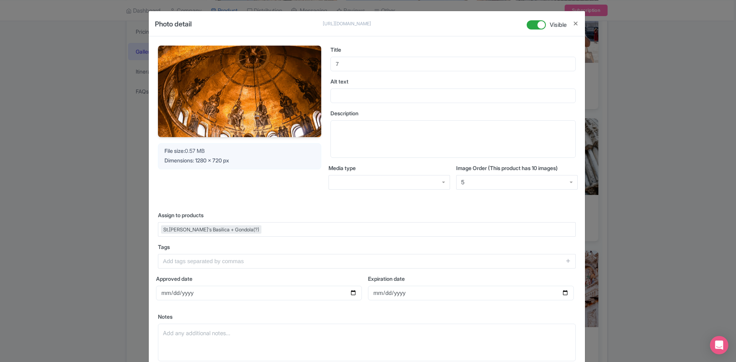
click at [481, 186] on div "5" at bounding box center [516, 182] width 121 height 15
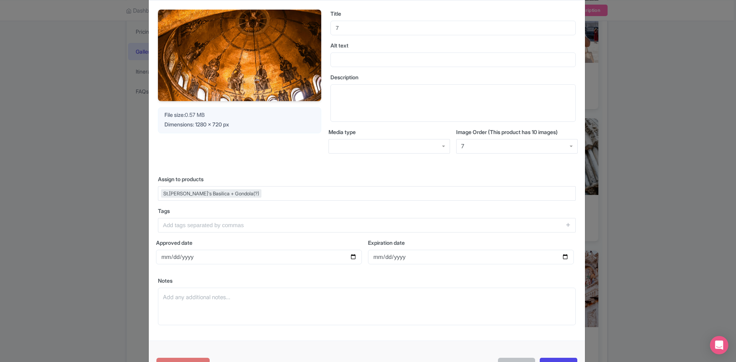
scroll to position [67, 0]
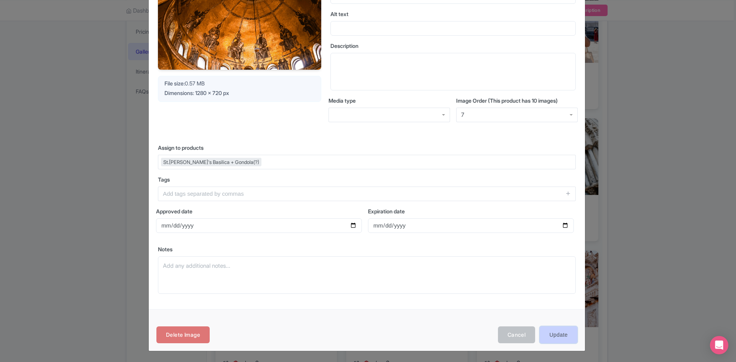
click at [562, 331] on input "Update" at bounding box center [559, 335] width 38 height 17
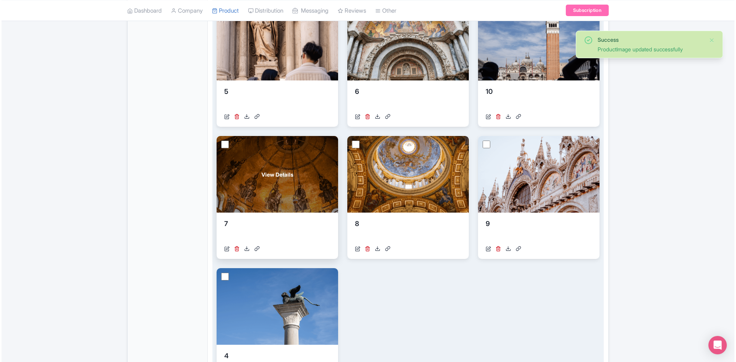
scroll to position [307, 0]
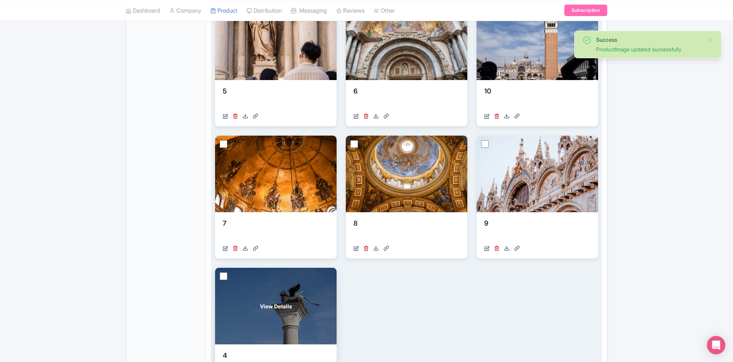
click at [268, 292] on div "View Details" at bounding box center [275, 306] width 121 height 77
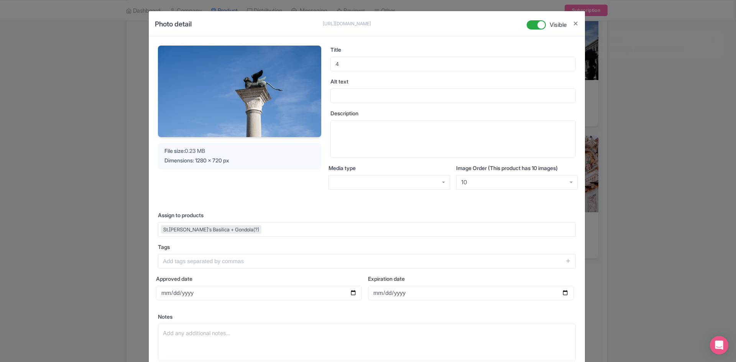
click at [463, 180] on div "10" at bounding box center [464, 182] width 6 height 7
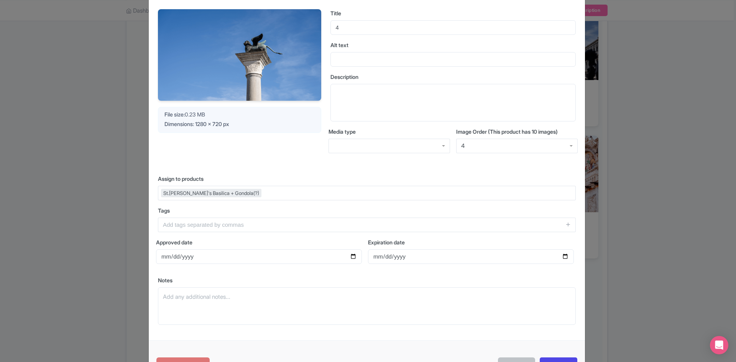
scroll to position [67, 0]
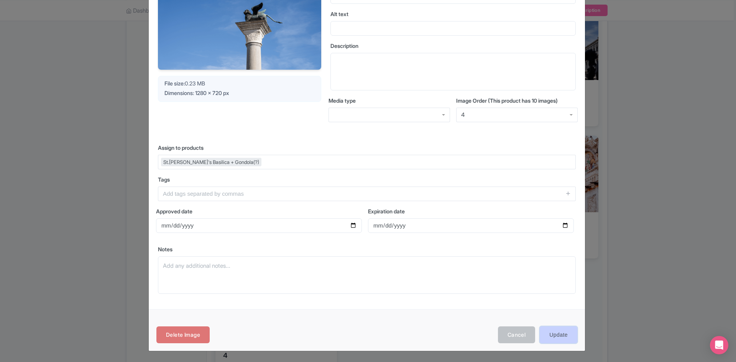
click at [553, 329] on input "Update" at bounding box center [559, 335] width 38 height 17
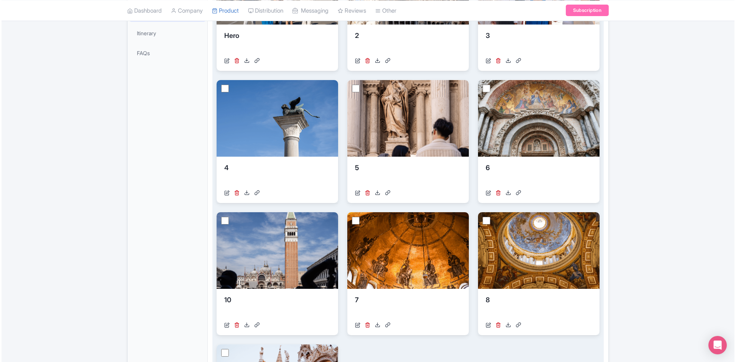
scroll to position [307, 0]
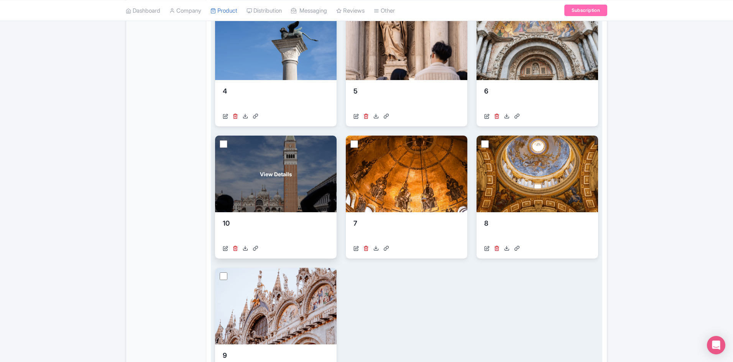
click at [273, 179] on div "View Details" at bounding box center [275, 174] width 121 height 77
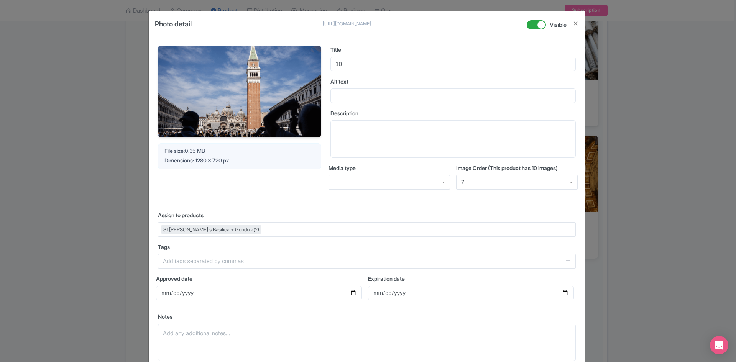
click at [468, 181] on div "7" at bounding box center [516, 182] width 121 height 15
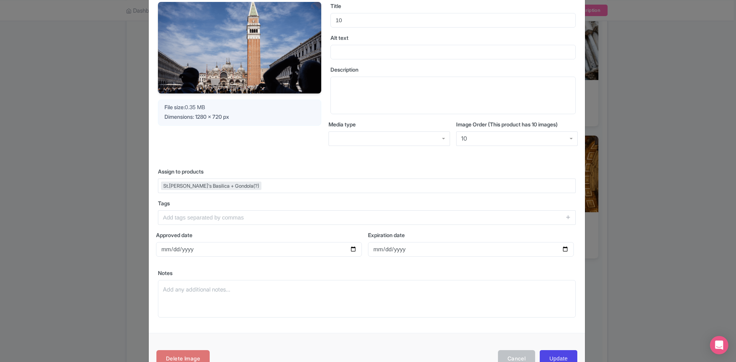
scroll to position [67, 0]
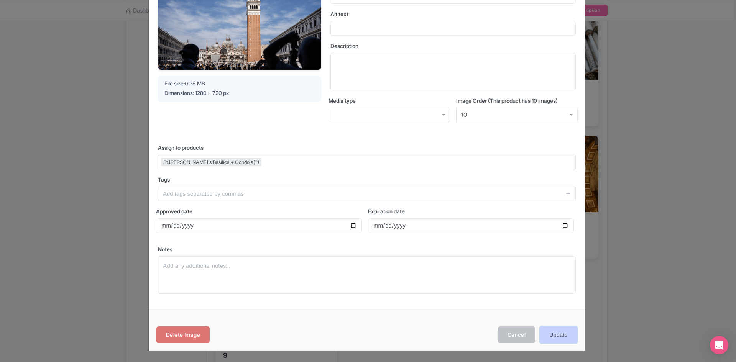
click at [548, 333] on input "Update" at bounding box center [559, 335] width 38 height 17
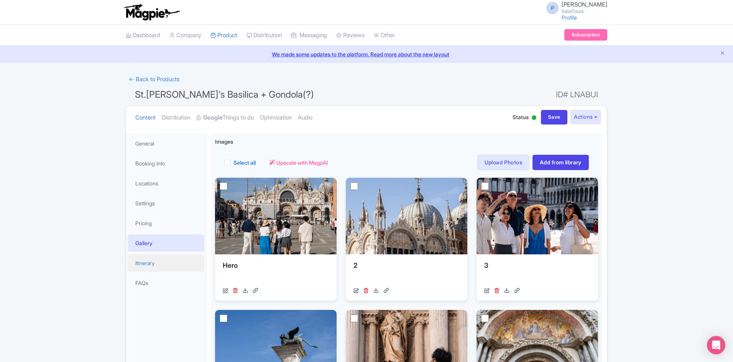
click at [161, 258] on link "Itinerary" at bounding box center [166, 262] width 77 height 17
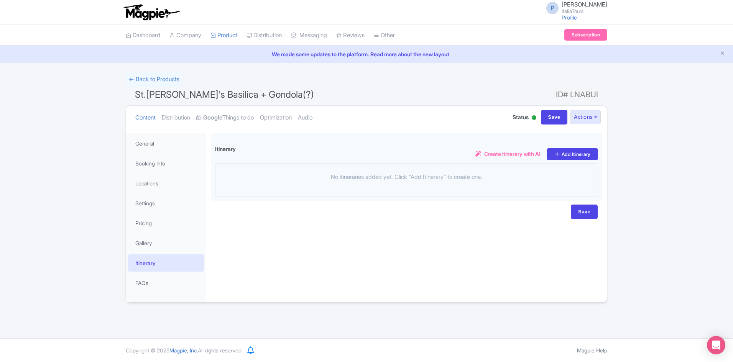
click at [169, 152] on li "General" at bounding box center [166, 143] width 80 height 20
click at [167, 148] on link "General" at bounding box center [166, 143] width 77 height 17
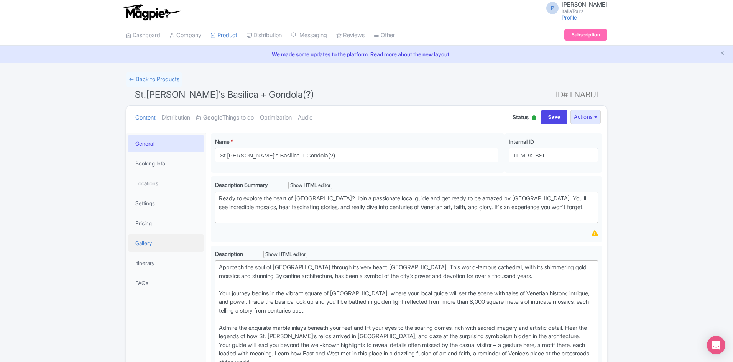
click at [159, 242] on link "Gallery" at bounding box center [166, 243] width 77 height 17
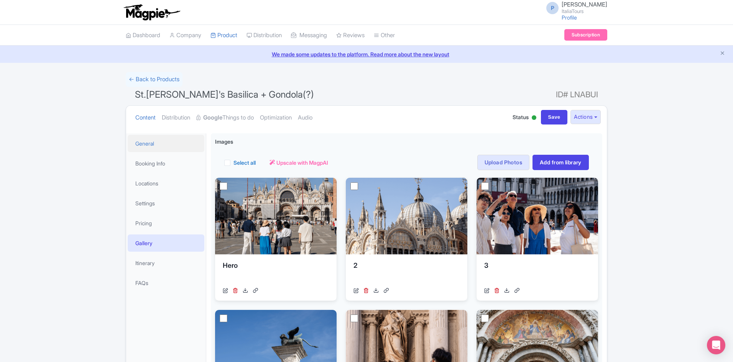
click at [151, 146] on link "General" at bounding box center [166, 143] width 77 height 17
